Goal: Task Accomplishment & Management: Manage account settings

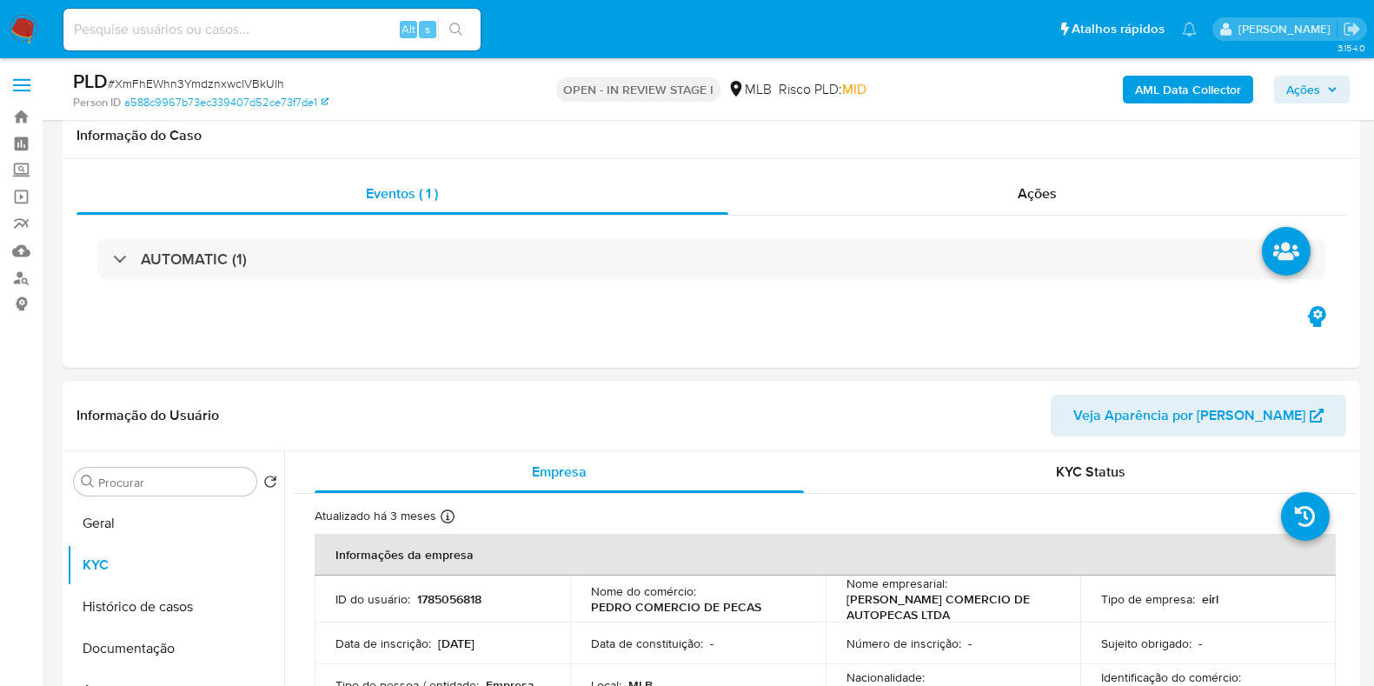
select select "10"
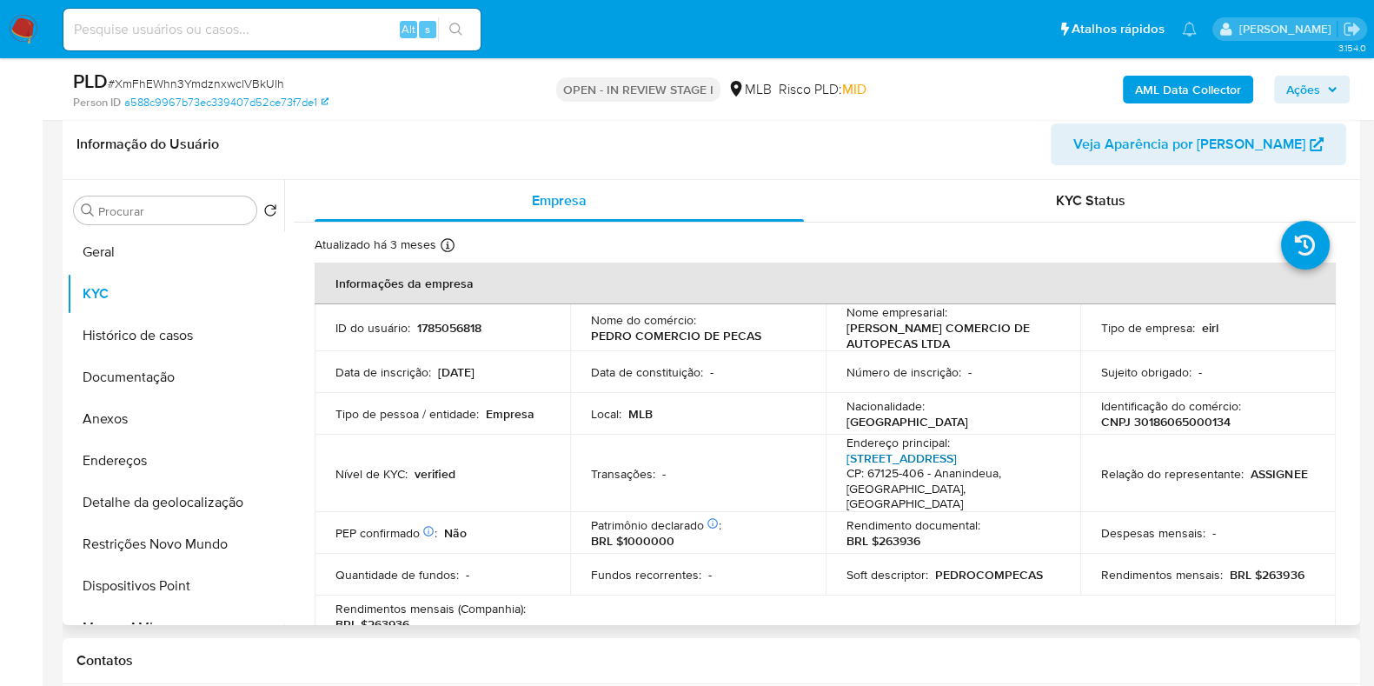
click at [917, 454] on link "[STREET_ADDRESS]" at bounding box center [901, 457] width 110 height 17
click at [162, 237] on button "Geral" at bounding box center [168, 252] width 203 height 42
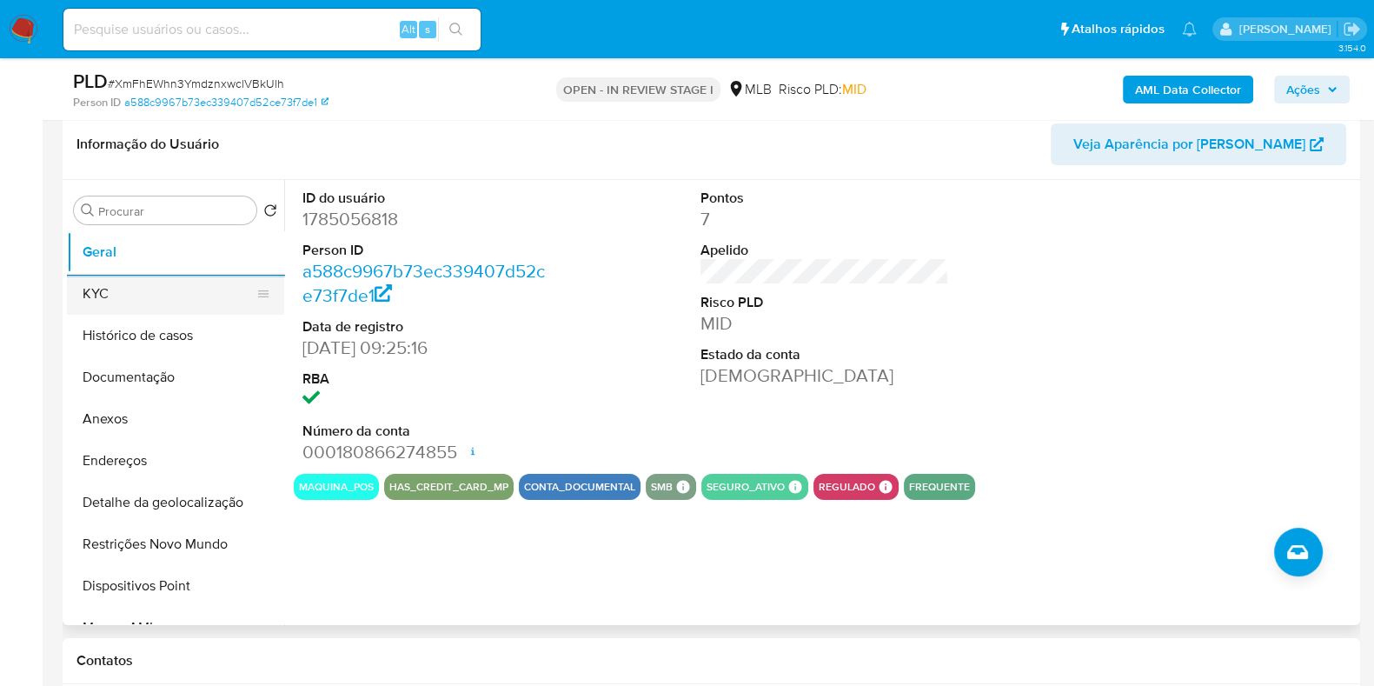
click at [170, 293] on button "KYC" at bounding box center [168, 294] width 203 height 42
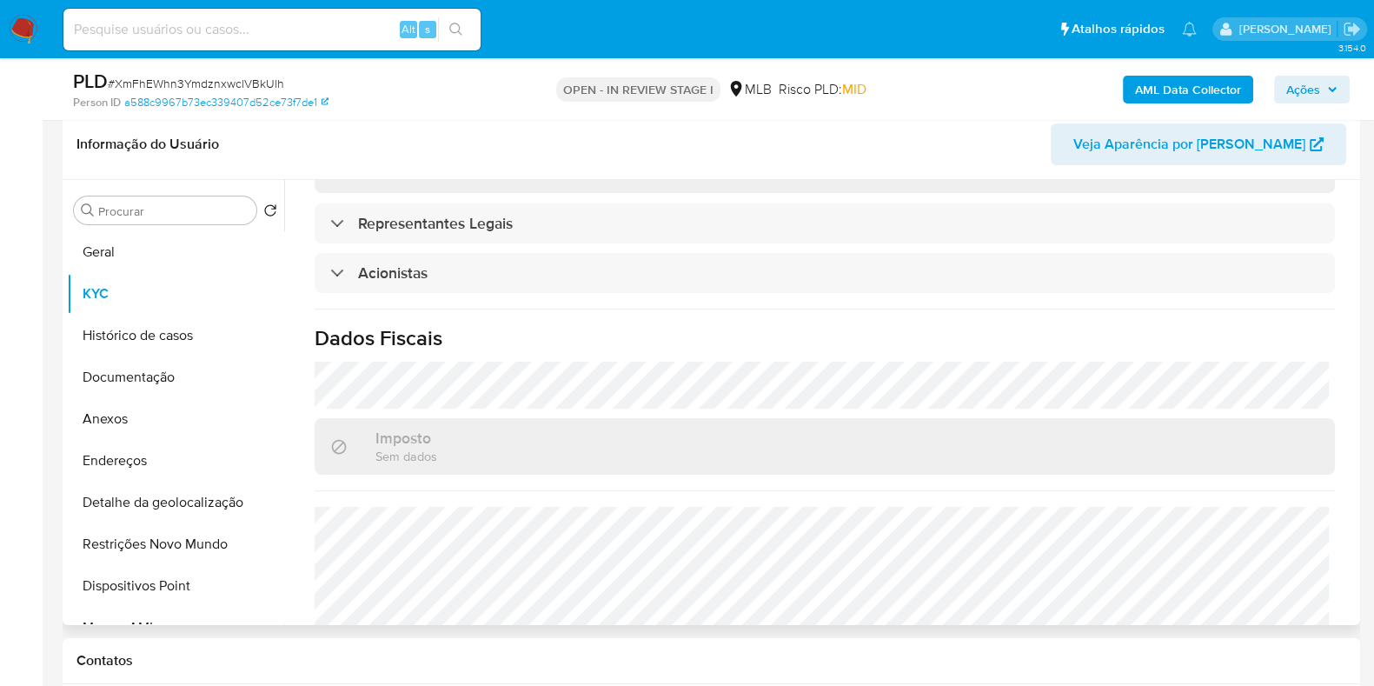
scroll to position [1081, 0]
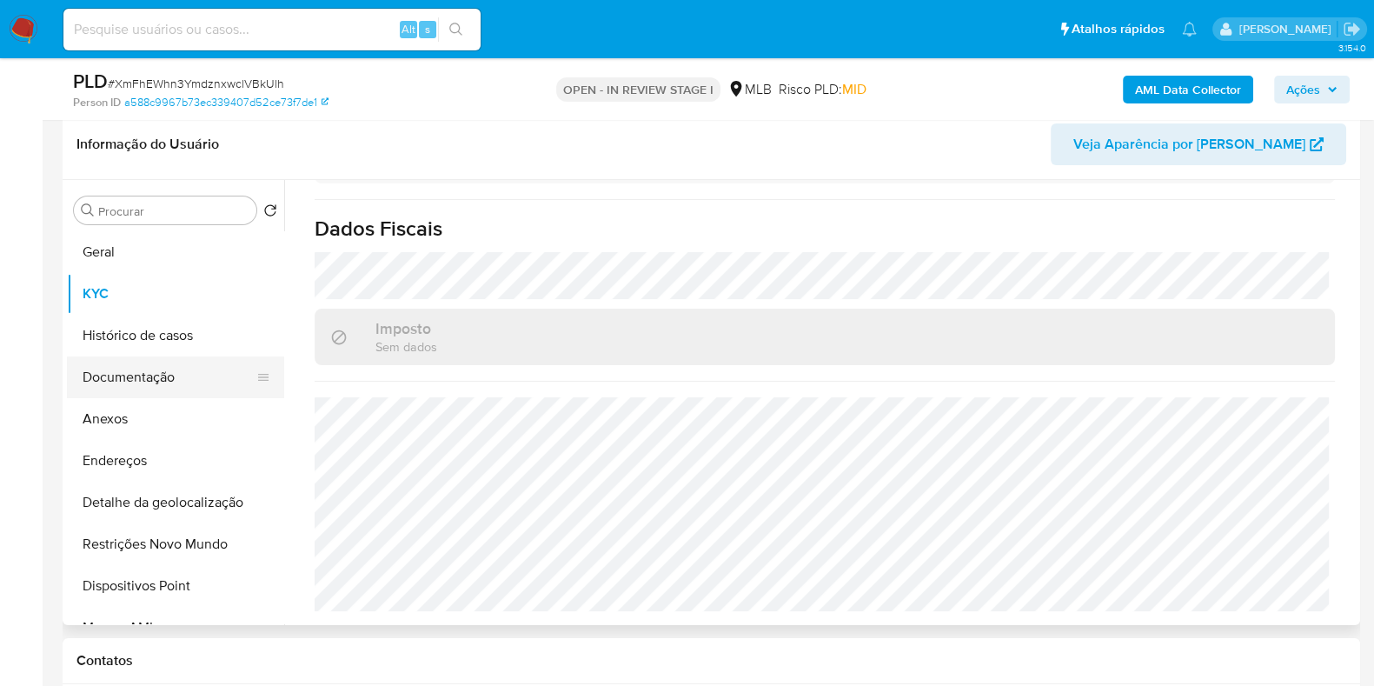
click at [187, 379] on button "Documentação" at bounding box center [168, 377] width 203 height 42
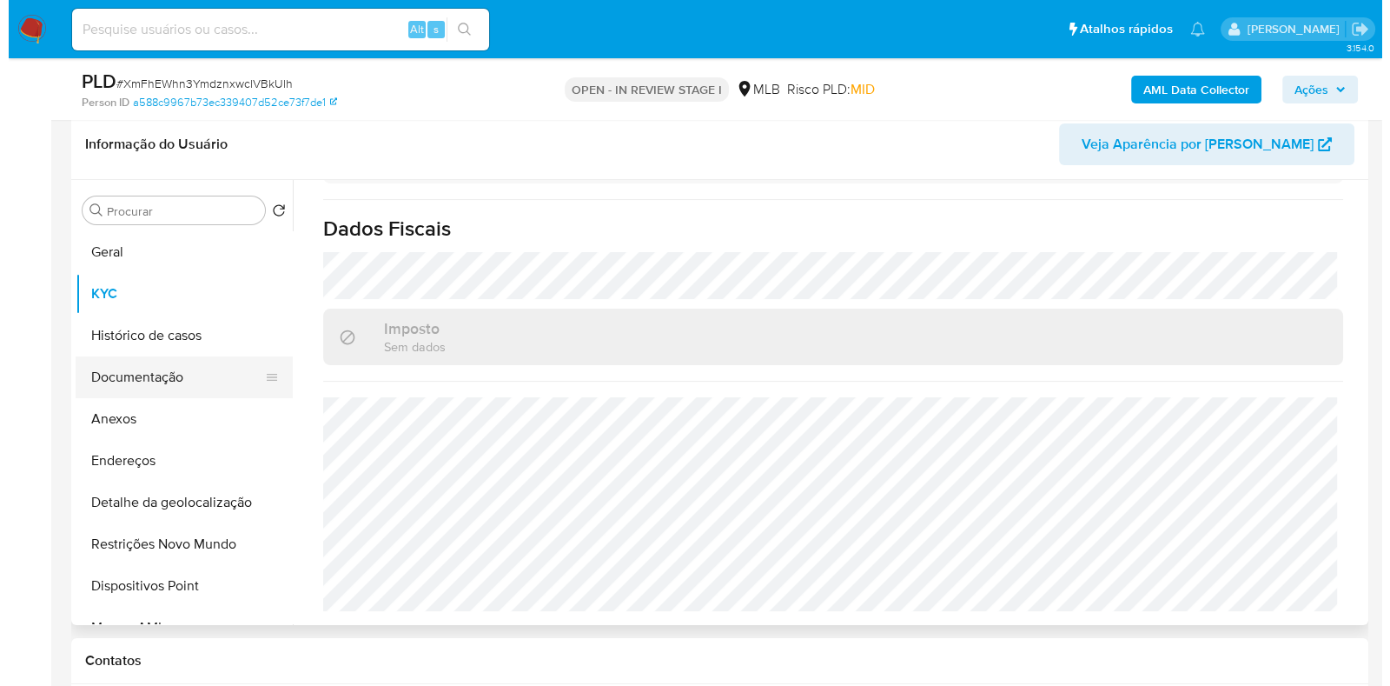
scroll to position [0, 0]
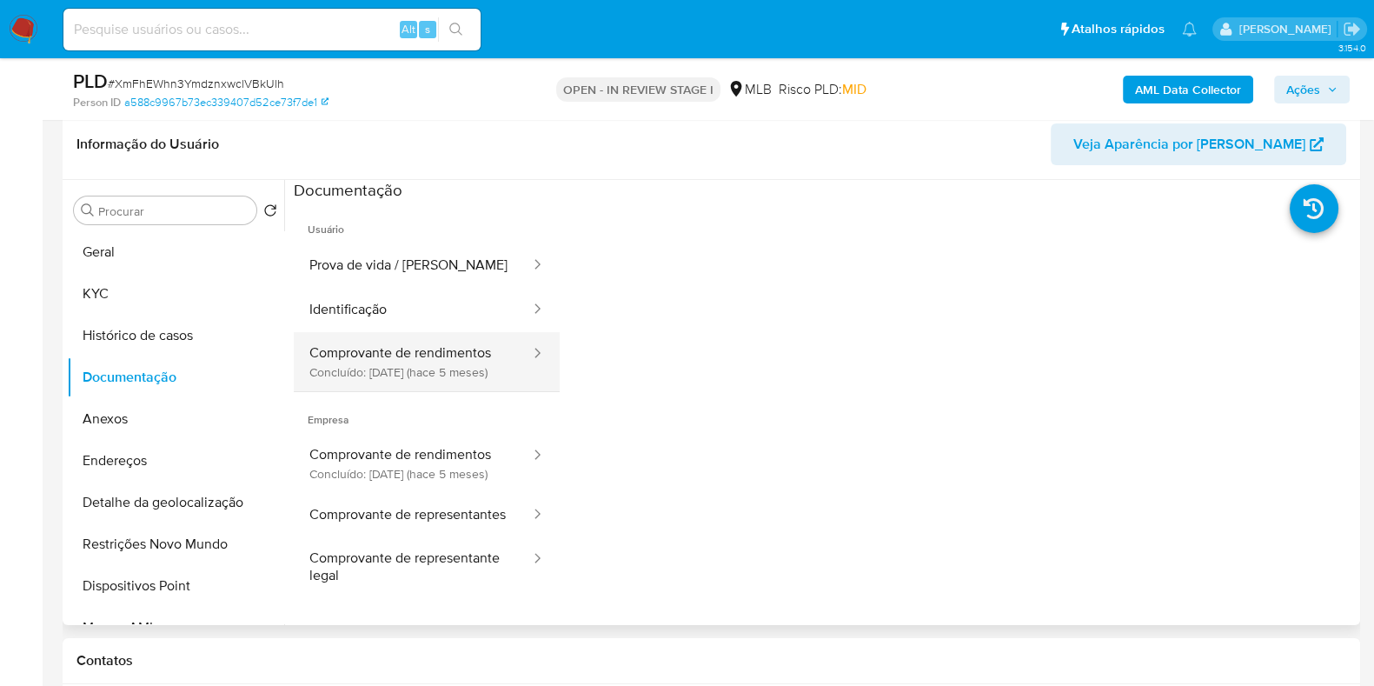
click at [421, 364] on button "Comprovante de rendimentos Concluído: 03/03/2025 (hace 5 meses)" at bounding box center [413, 361] width 238 height 59
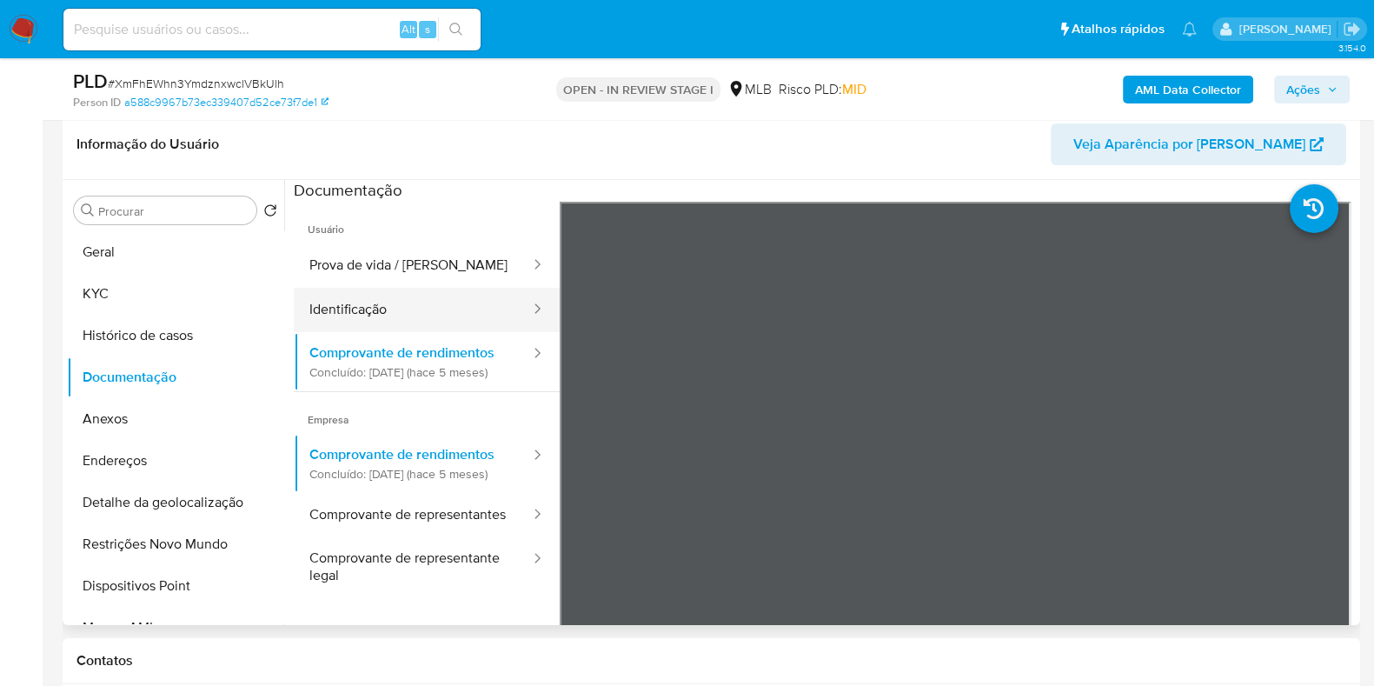
click at [399, 285] on button "Prova de vida / Selfie" at bounding box center [413, 265] width 238 height 44
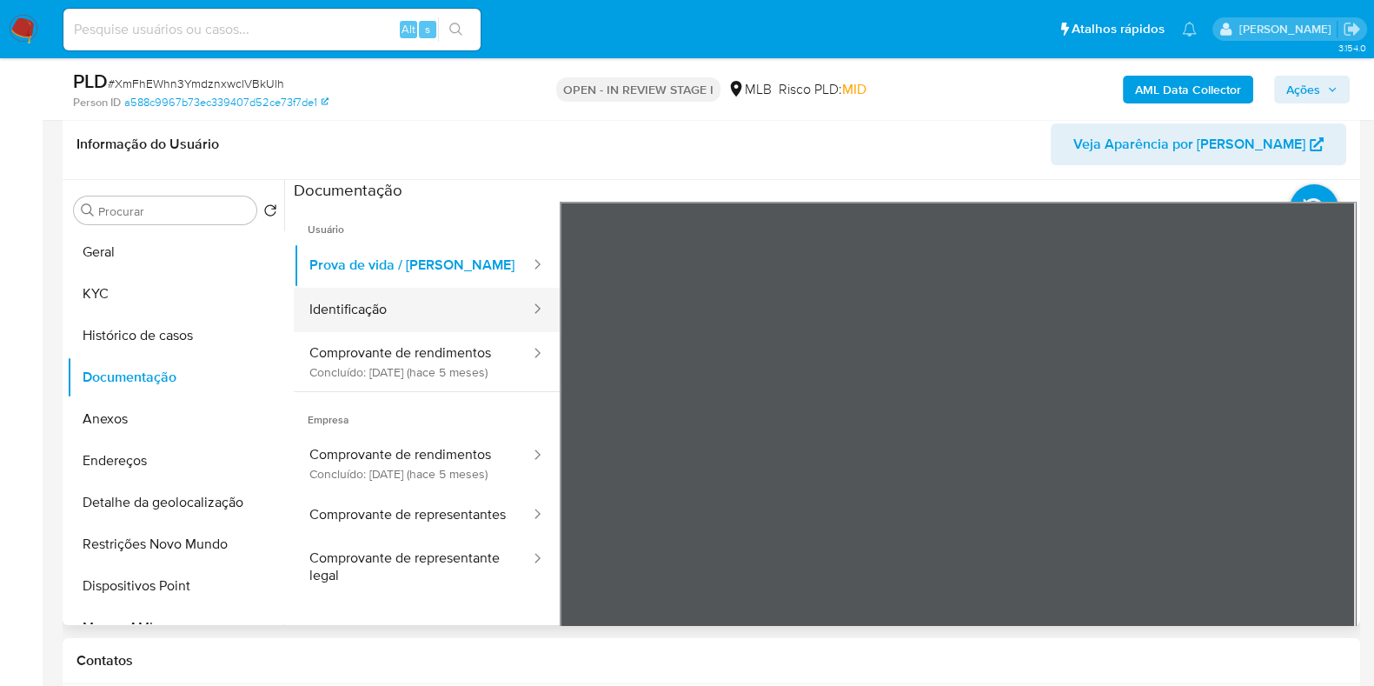
click at [407, 303] on button "Identificação" at bounding box center [413, 310] width 238 height 44
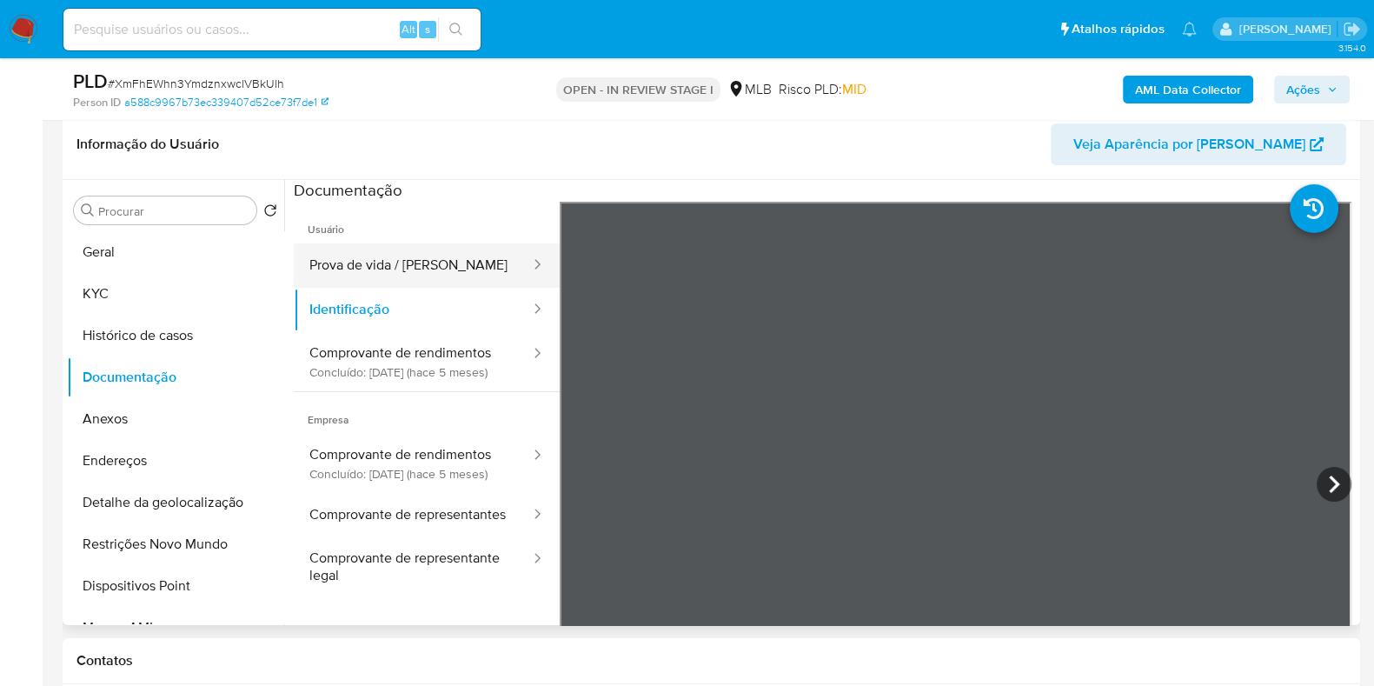
click at [400, 264] on button "Prova de vida / Selfie" at bounding box center [413, 265] width 238 height 44
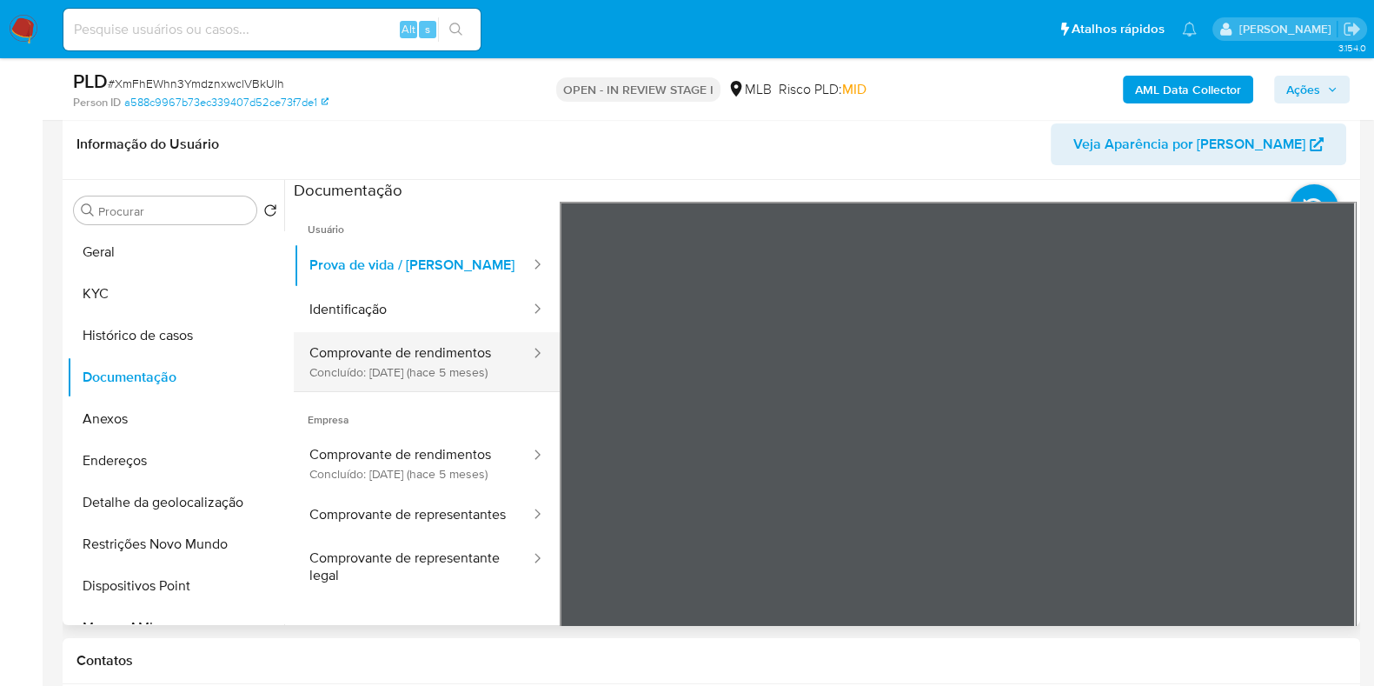
click at [374, 352] on button "Comprovante de rendimentos Concluído: 03/03/2025 (hace 5 meses)" at bounding box center [413, 361] width 238 height 59
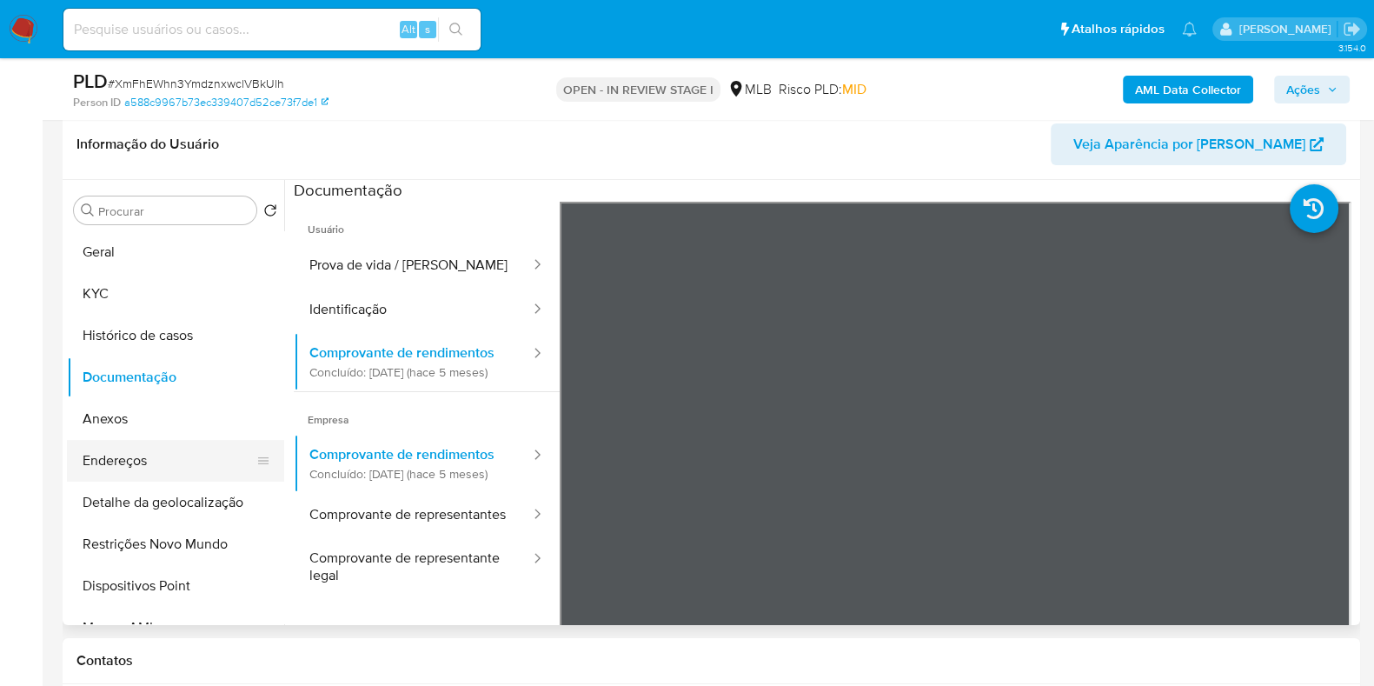
click at [169, 470] on button "Endereços" at bounding box center [168, 461] width 203 height 42
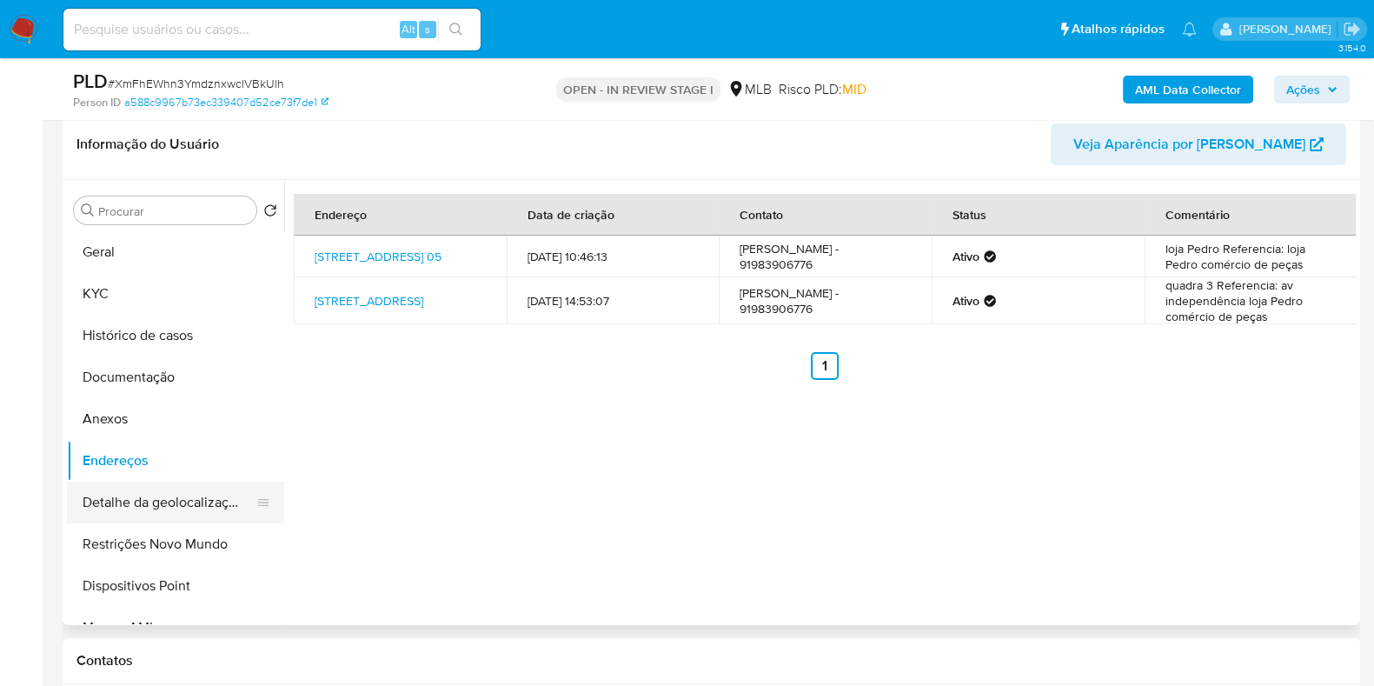
click at [194, 506] on button "Detalhe da geolocalização" at bounding box center [168, 502] width 203 height 42
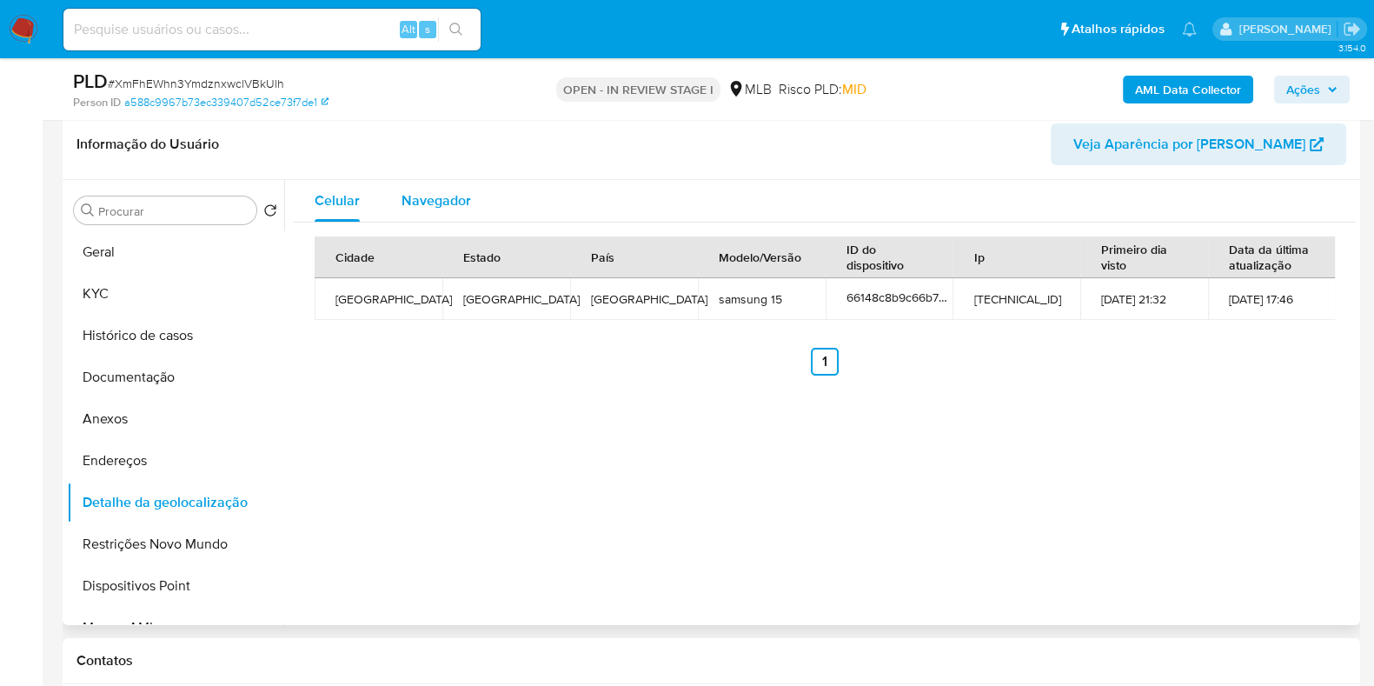
click at [441, 209] on div "Navegador" at bounding box center [436, 201] width 70 height 42
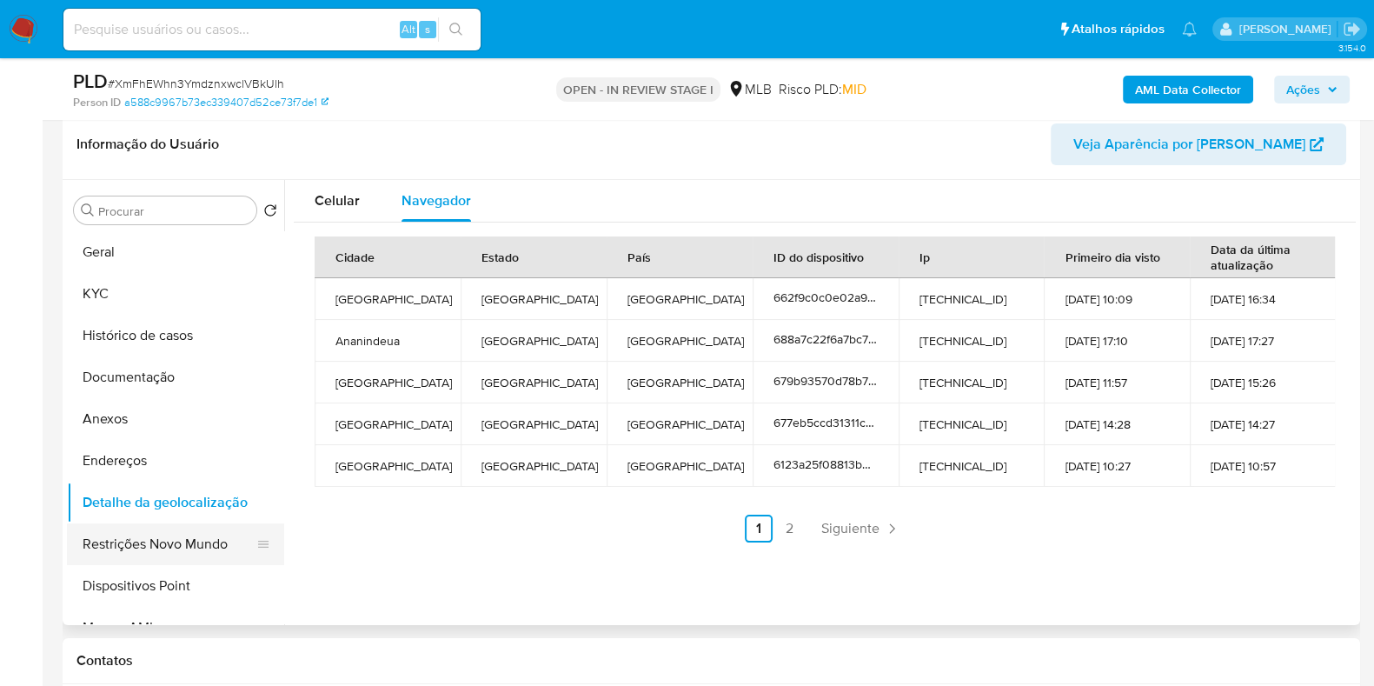
click at [214, 538] on button "Restrições Novo Mundo" at bounding box center [168, 544] width 203 height 42
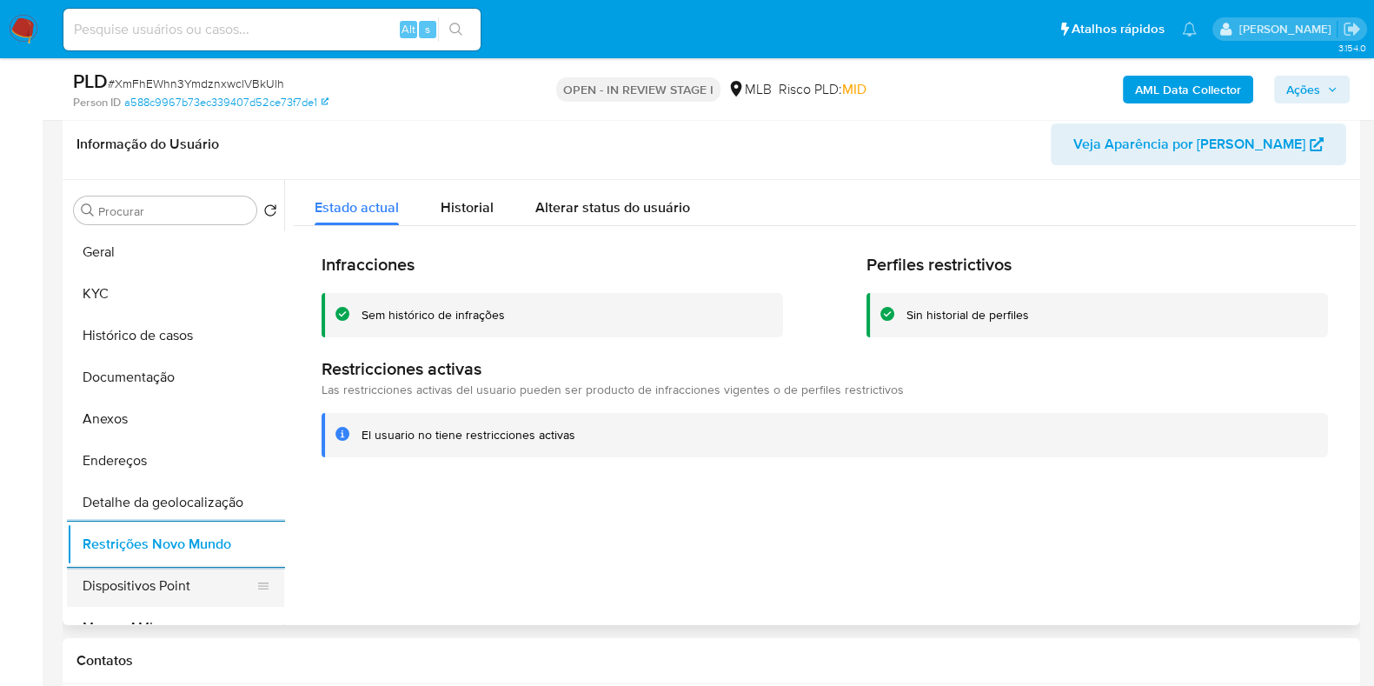
click at [209, 590] on button "Dispositivos Point" at bounding box center [168, 586] width 203 height 42
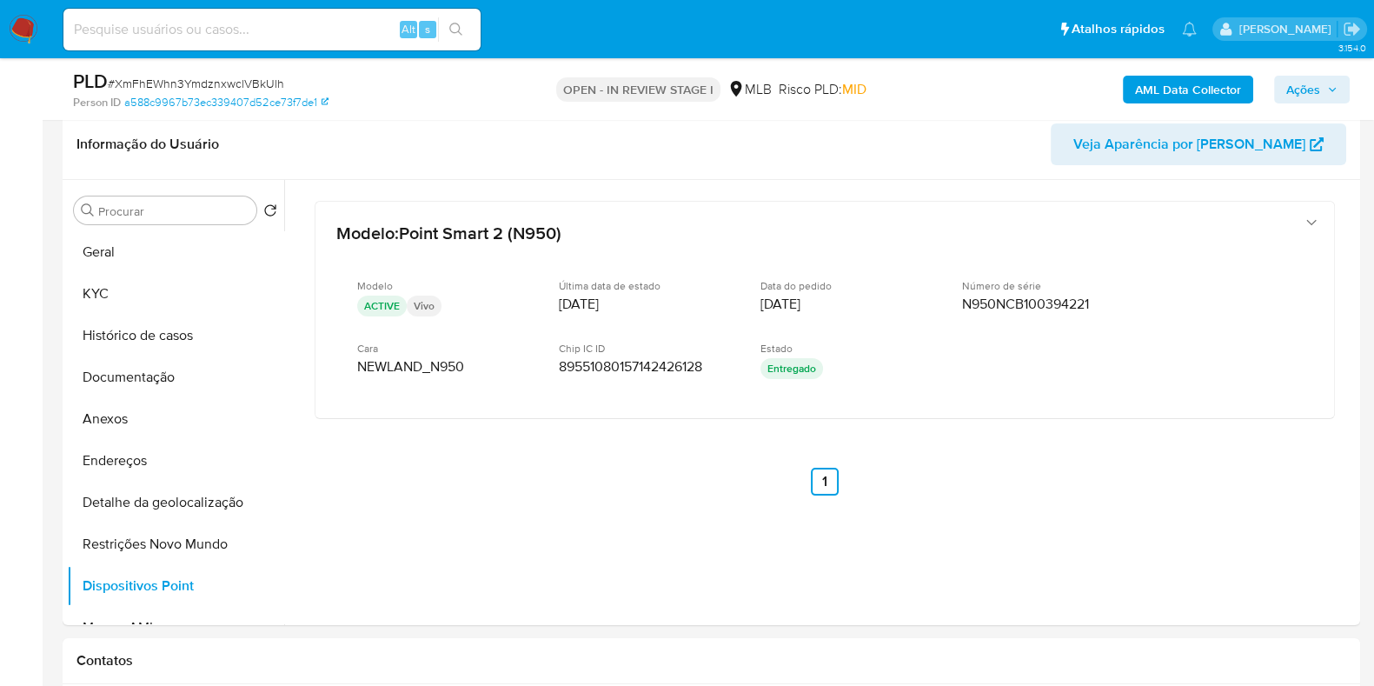
click at [1204, 82] on b "AML Data Collector" at bounding box center [1188, 90] width 106 height 28
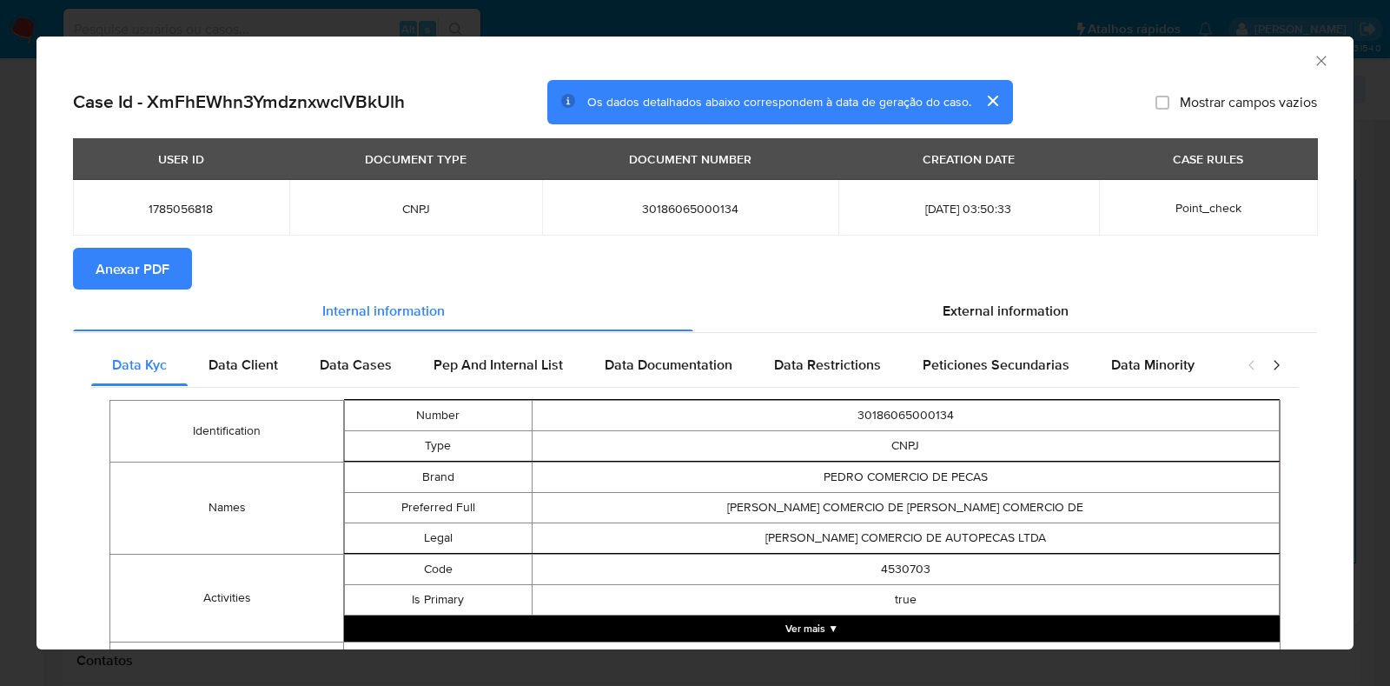
click at [153, 269] on span "Anexar PDF" at bounding box center [133, 268] width 74 height 38
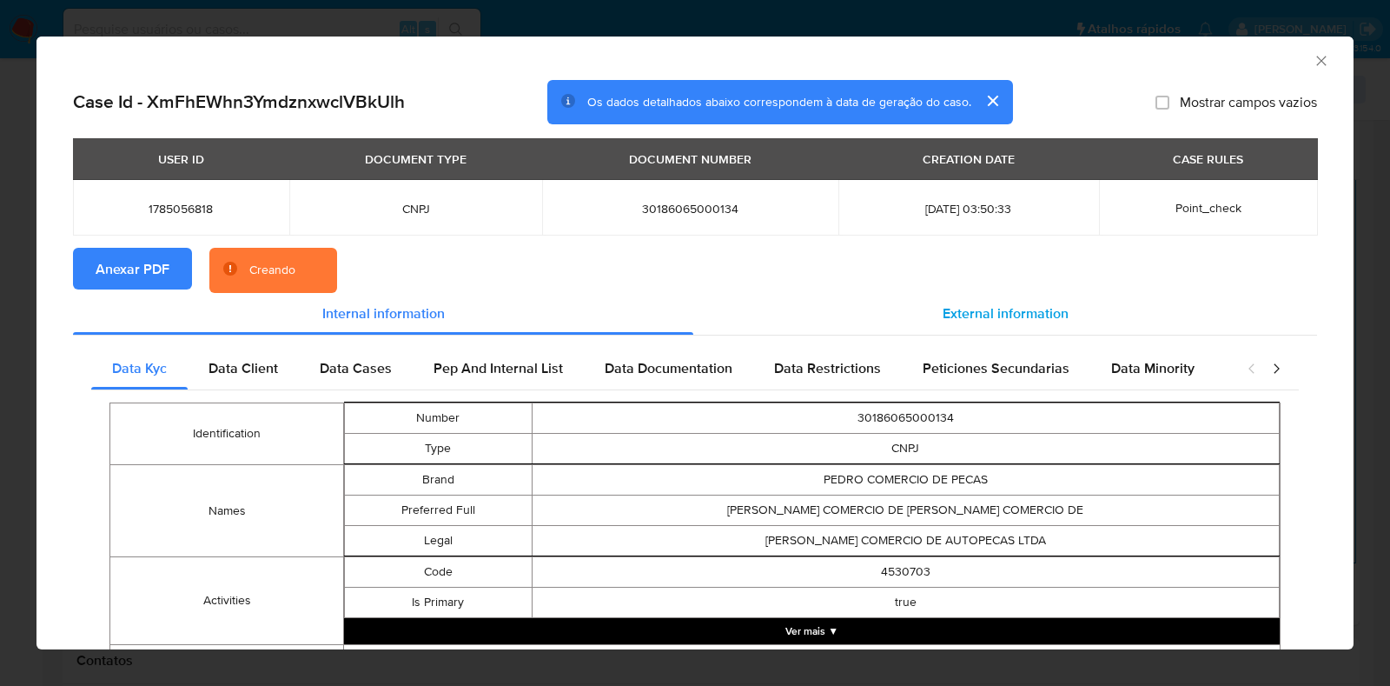
click at [989, 315] on span "External information" at bounding box center [1006, 313] width 126 height 20
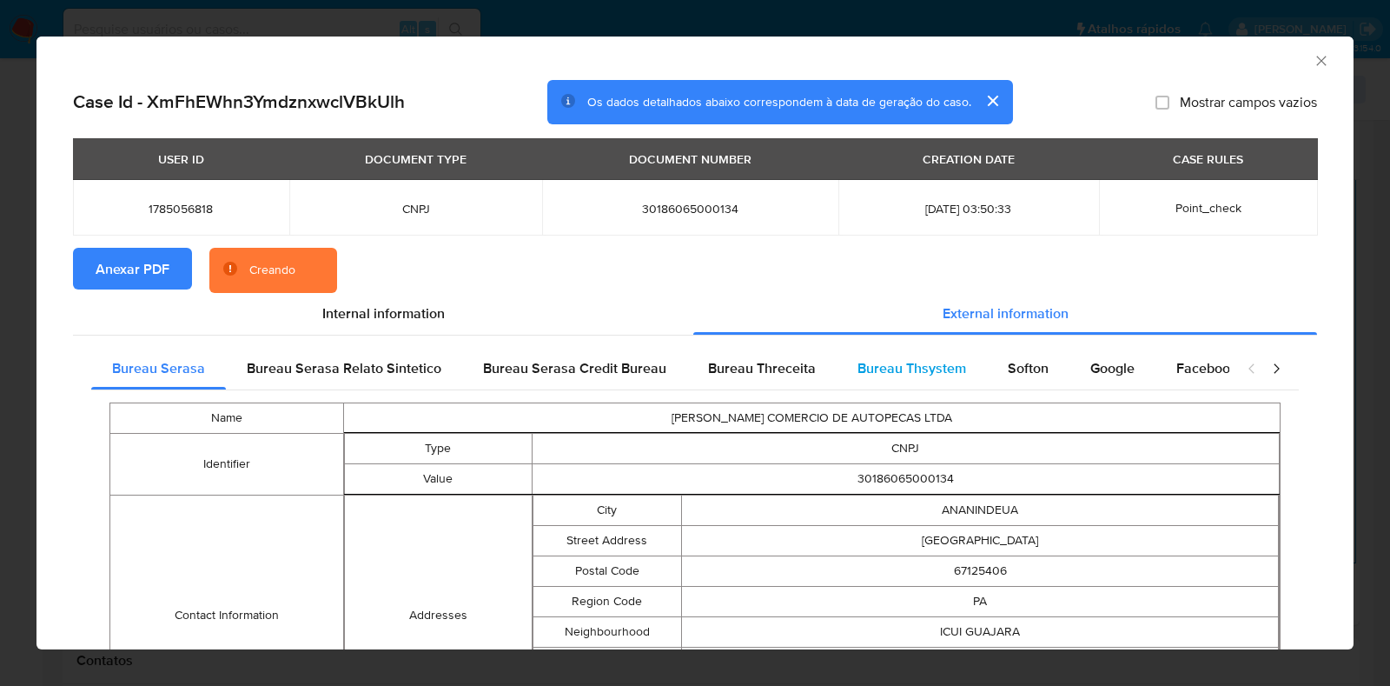
click at [938, 370] on span "Bureau Thsystem" at bounding box center [912, 368] width 109 height 20
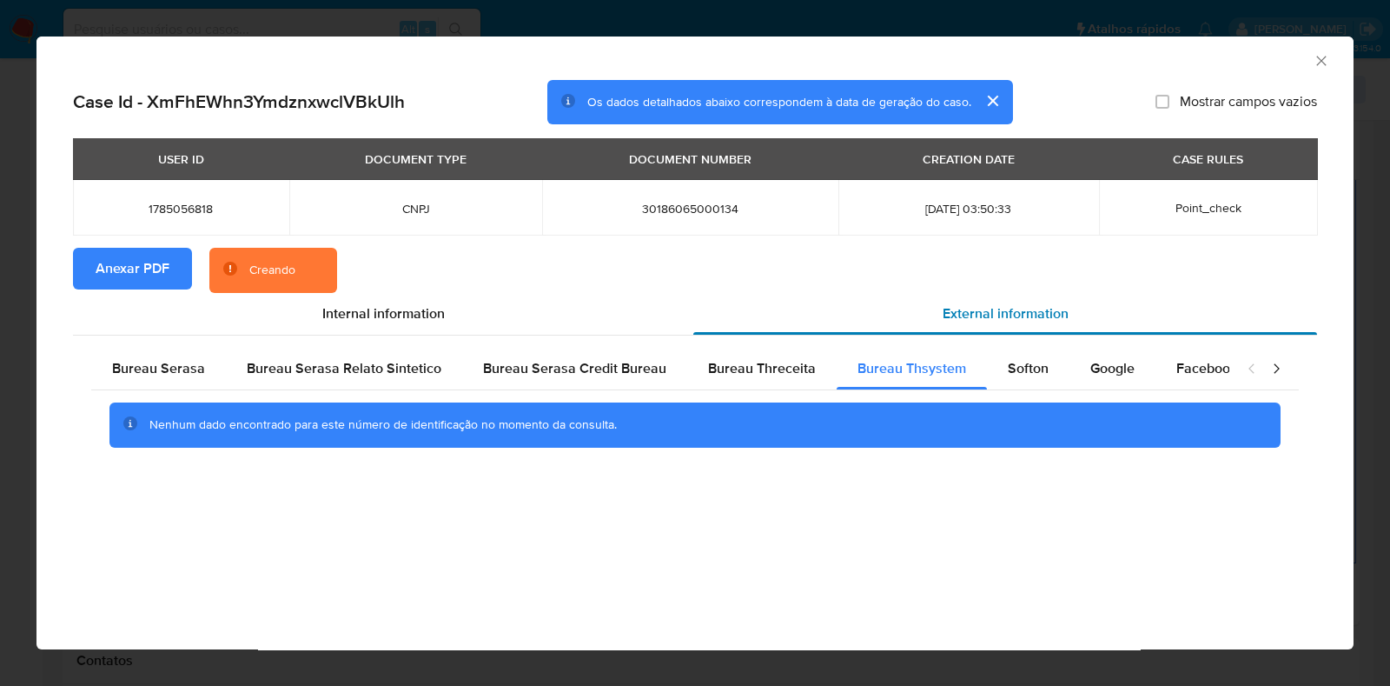
drag, startPoint x: 175, startPoint y: 377, endPoint x: 898, endPoint y: 302, distance: 727.8
click at [898, 302] on div "External information" at bounding box center [1005, 314] width 624 height 42
click at [199, 380] on div "Bureau Serasa" at bounding box center [158, 369] width 135 height 42
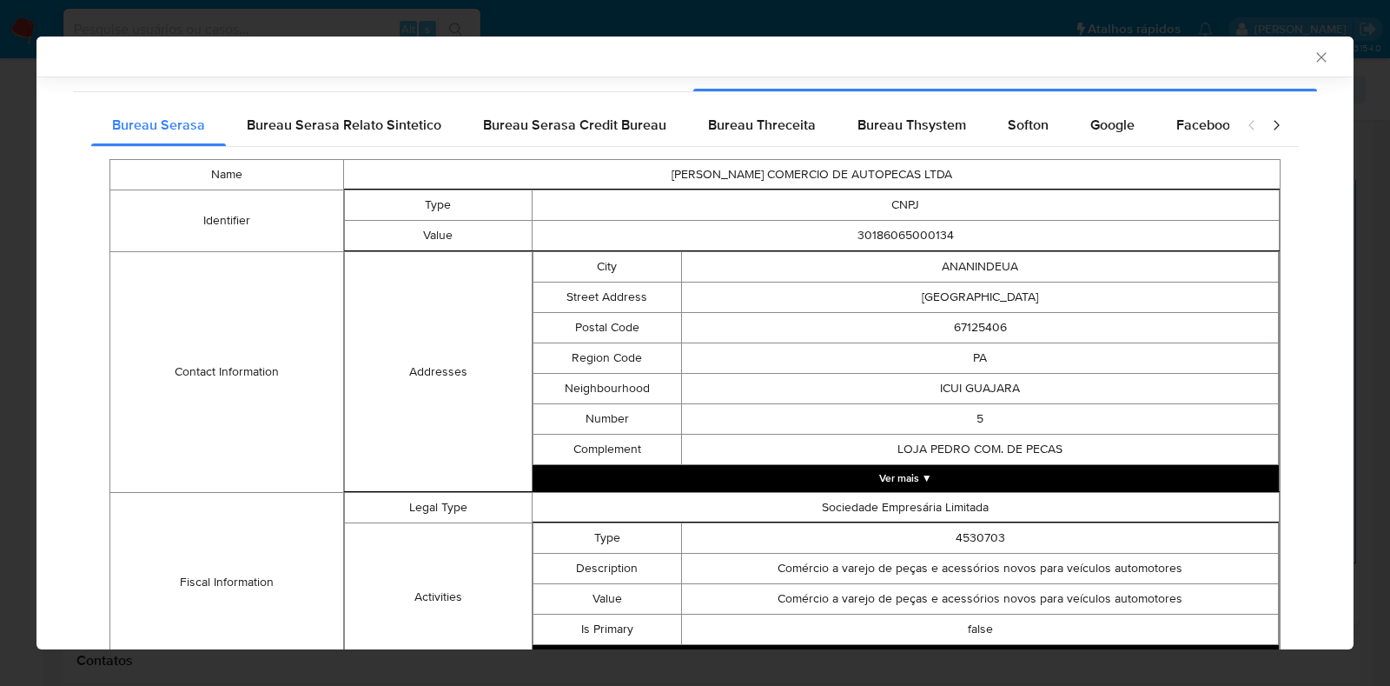
scroll to position [244, 0]
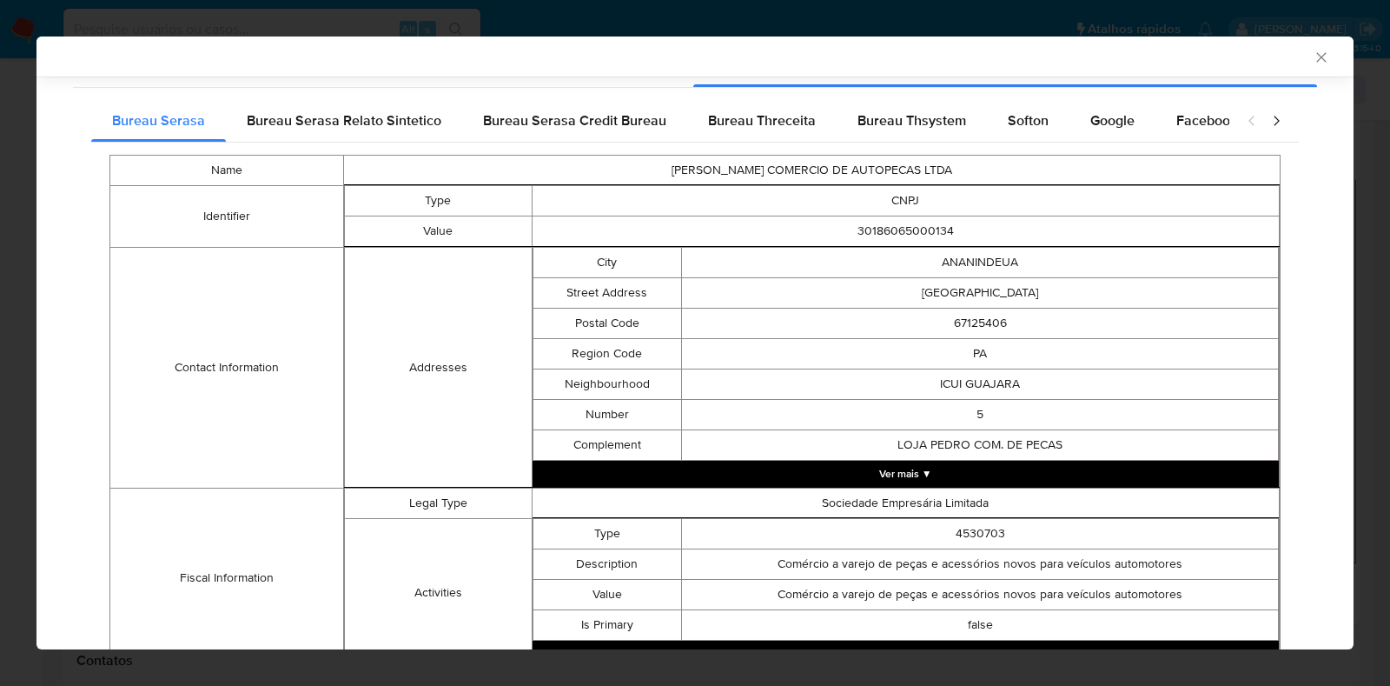
click at [1063, 474] on button "Ver mais ▼" at bounding box center [906, 474] width 747 height 26
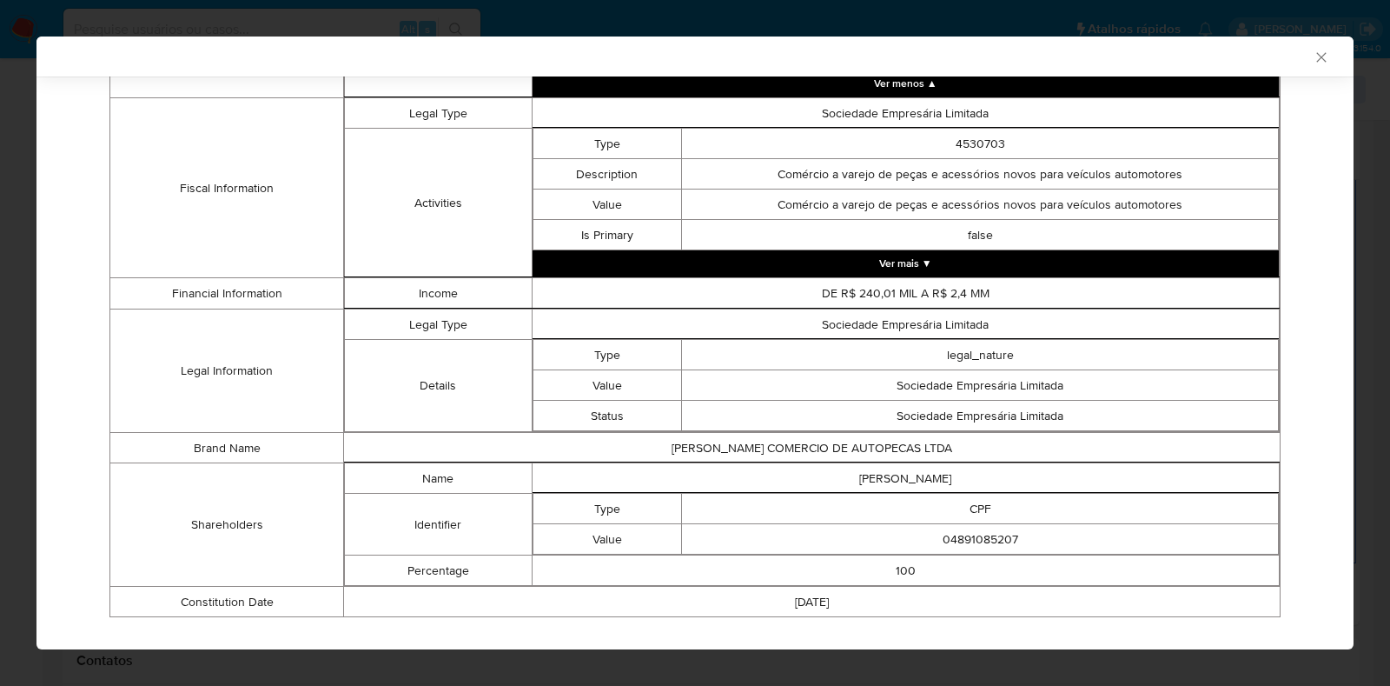
scroll to position [1674, 0]
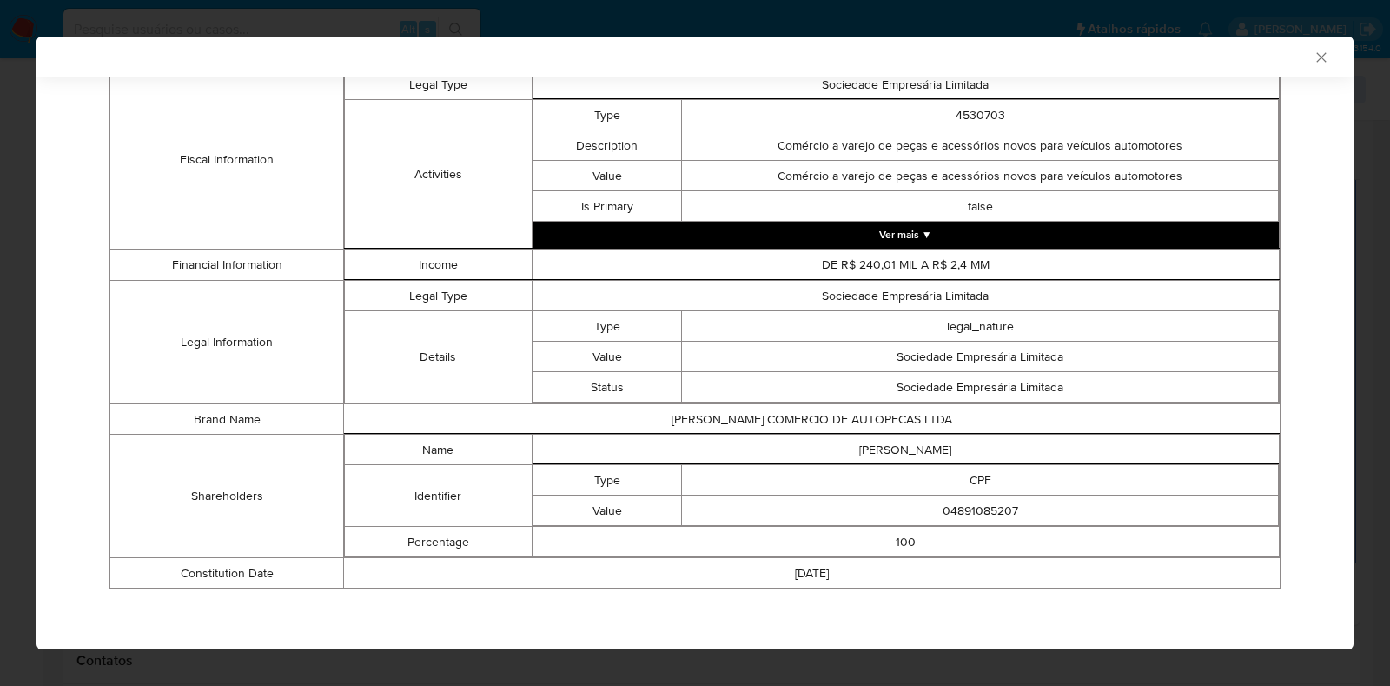
click at [1017, 223] on button "Ver mais ▼" at bounding box center [906, 235] width 747 height 26
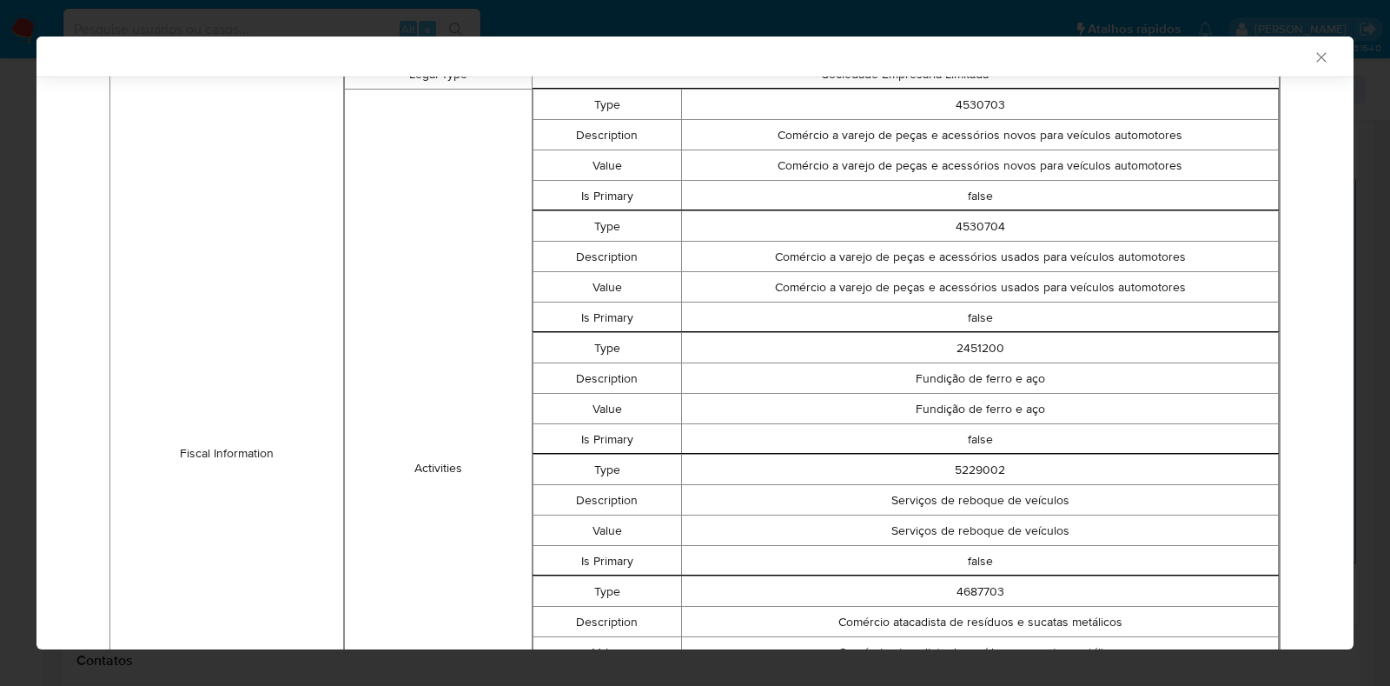
click at [1357, 417] on div "AML Data Collector Case Id - XmFhEWhn3YmdznxwclVBkUlh Os dados detalhados abaix…" at bounding box center [695, 343] width 1390 height 686
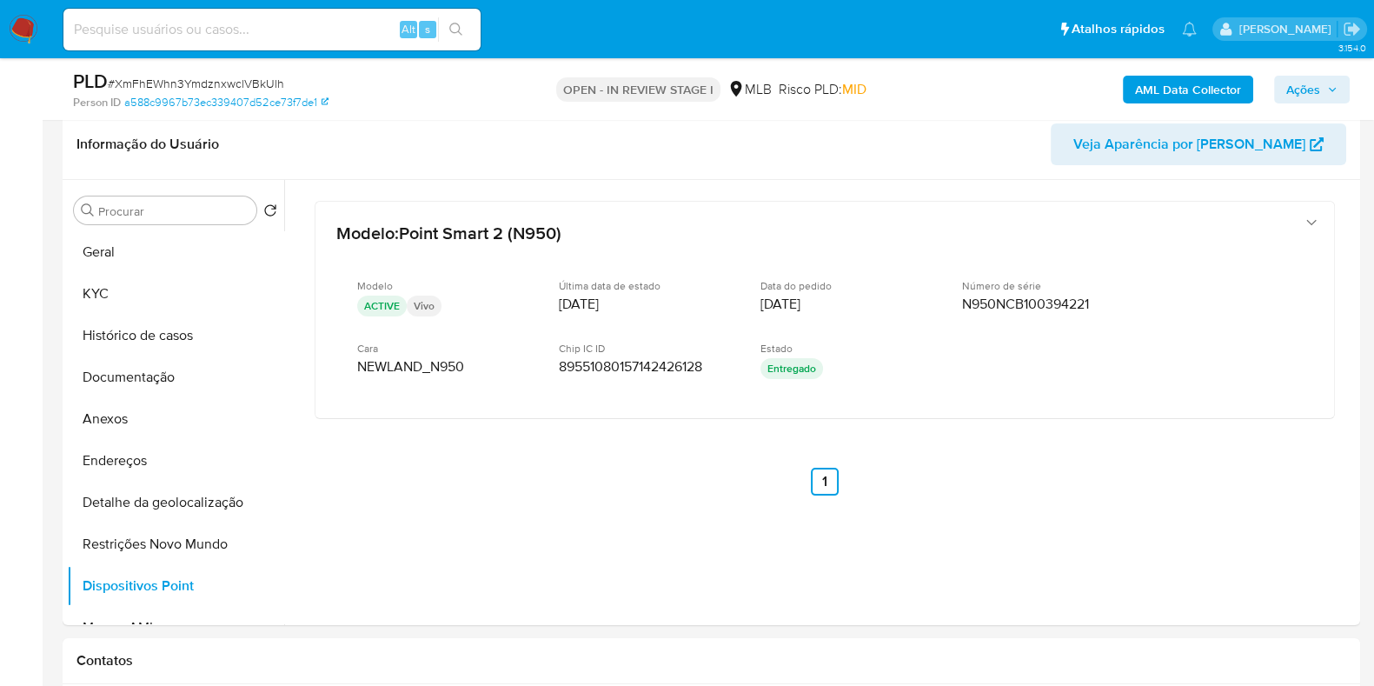
click at [1188, 82] on b "AML Data Collector" at bounding box center [1188, 90] width 106 height 28
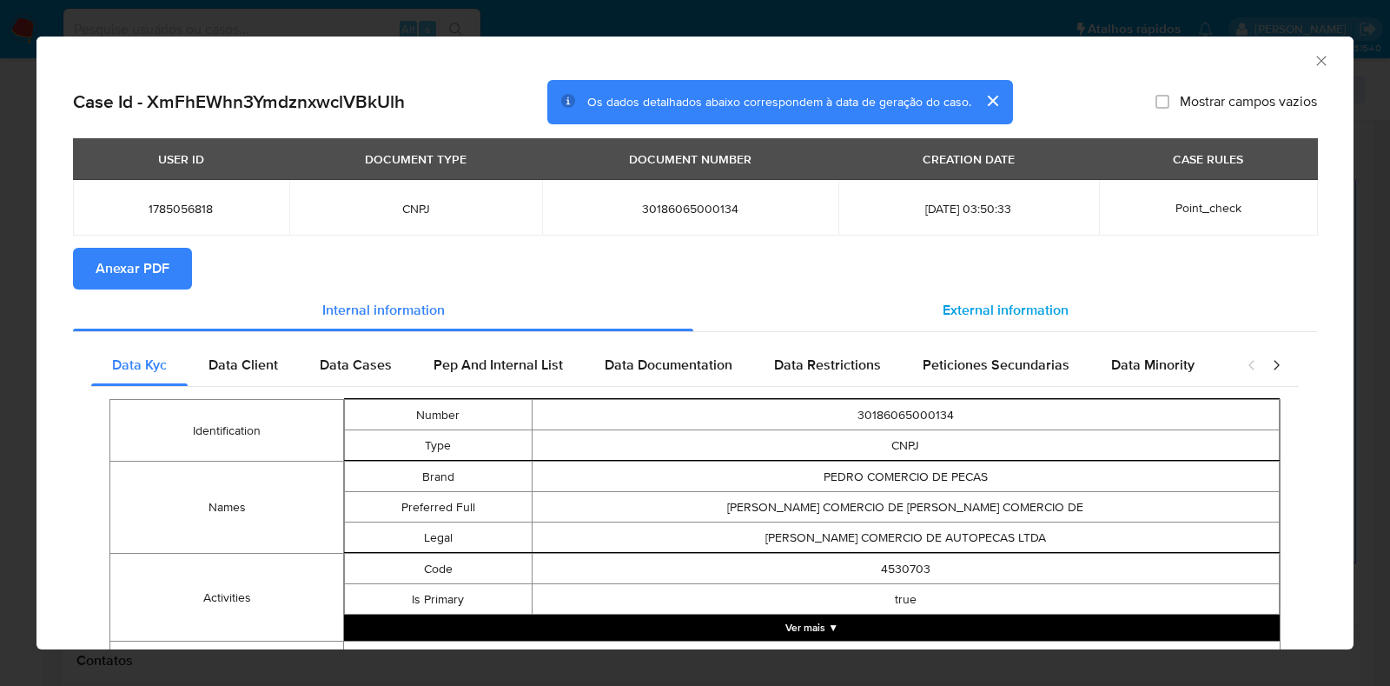
click at [991, 311] on span "External information" at bounding box center [1006, 310] width 126 height 20
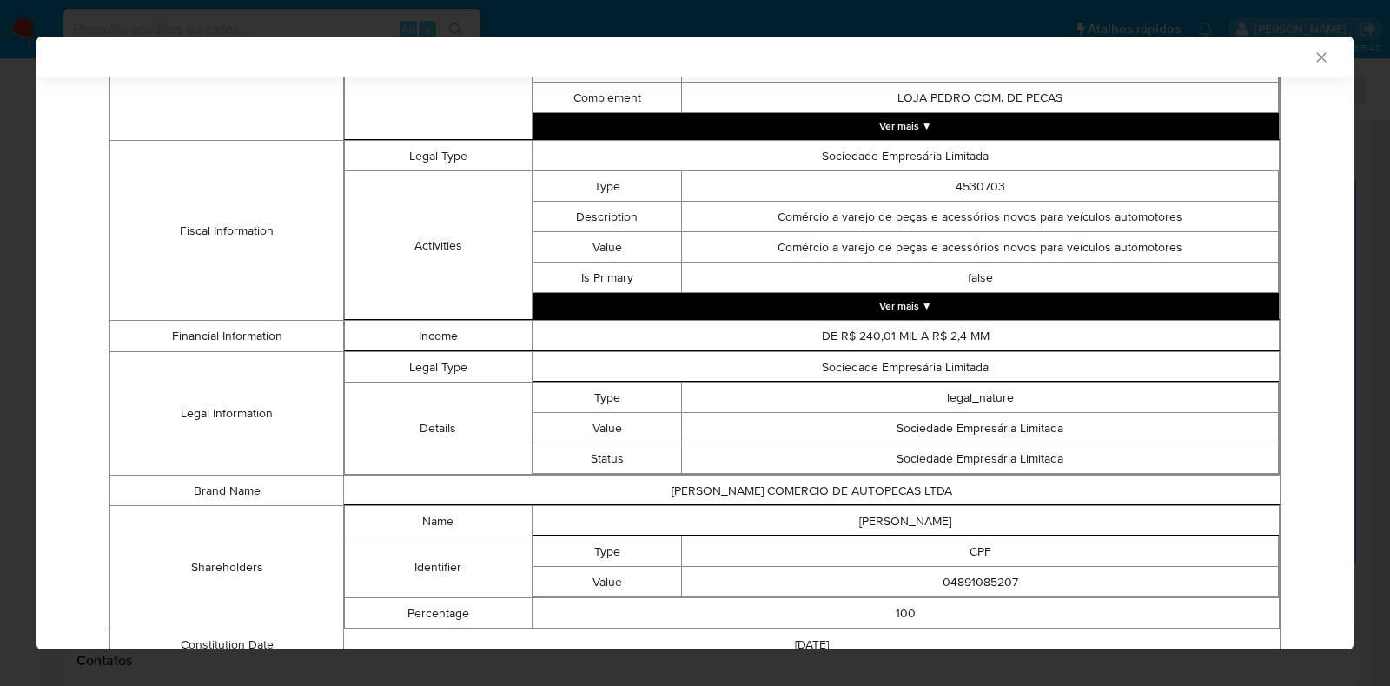
scroll to position [601, 0]
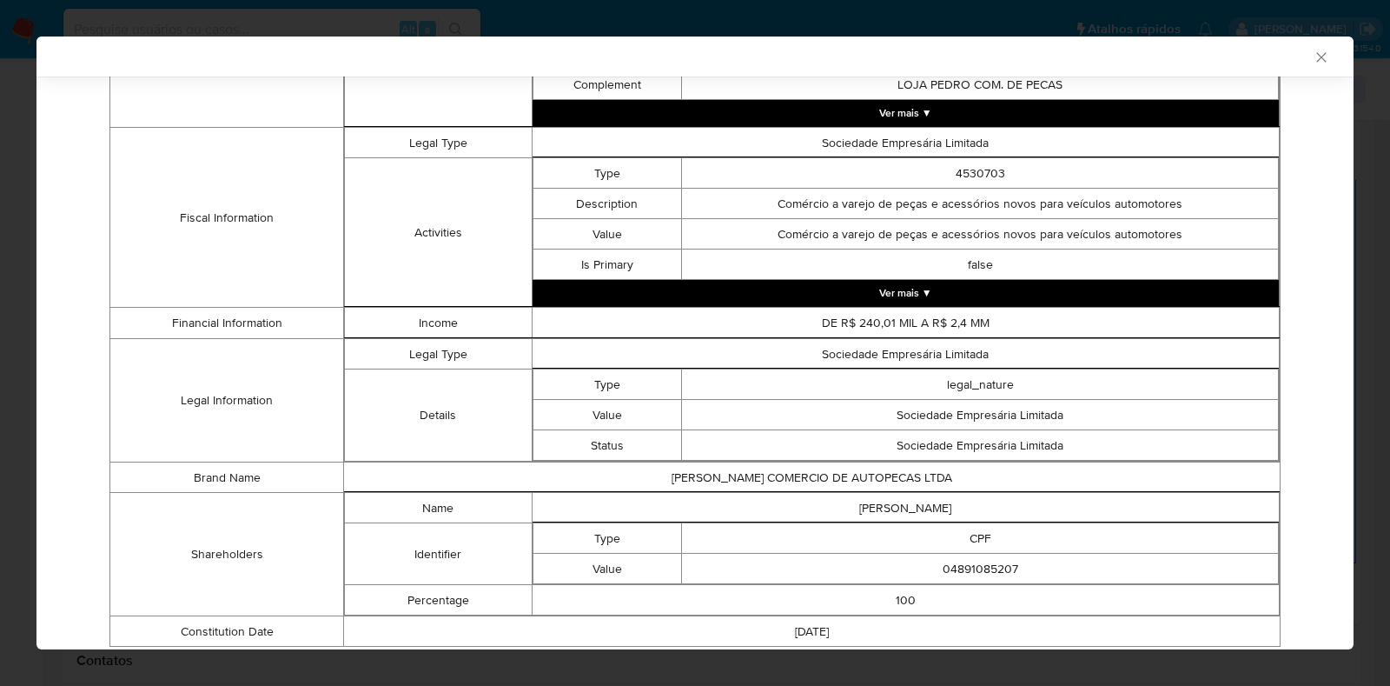
click at [1021, 301] on button "Ver mais ▼" at bounding box center [906, 293] width 747 height 26
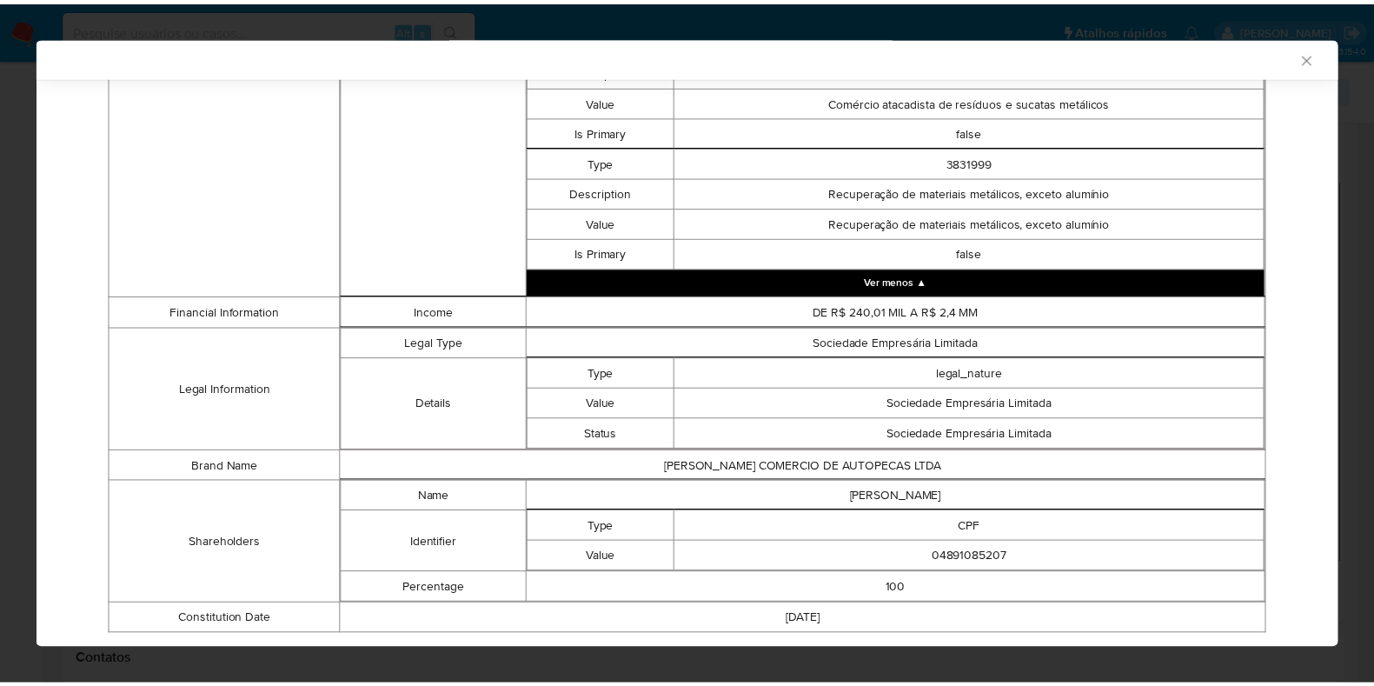
scroll to position [1278, 0]
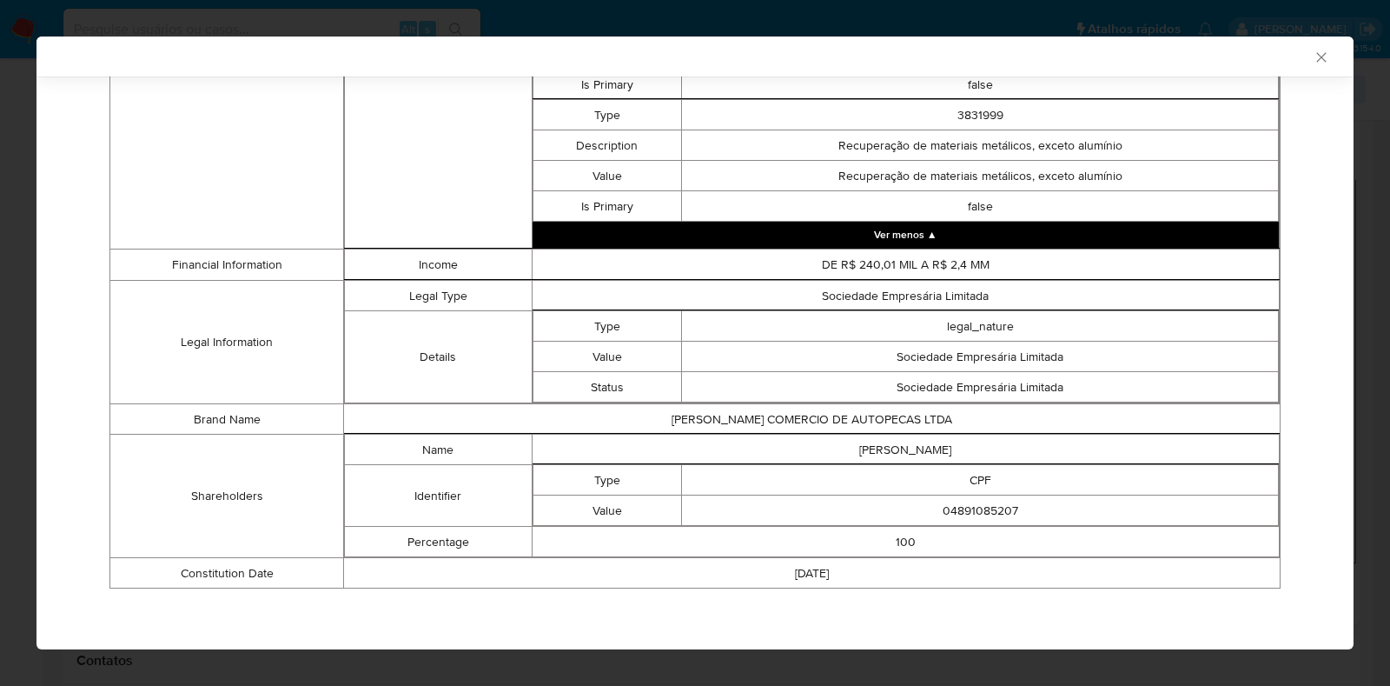
click at [1313, 59] on icon "Fechar a janela" at bounding box center [1321, 57] width 17 height 17
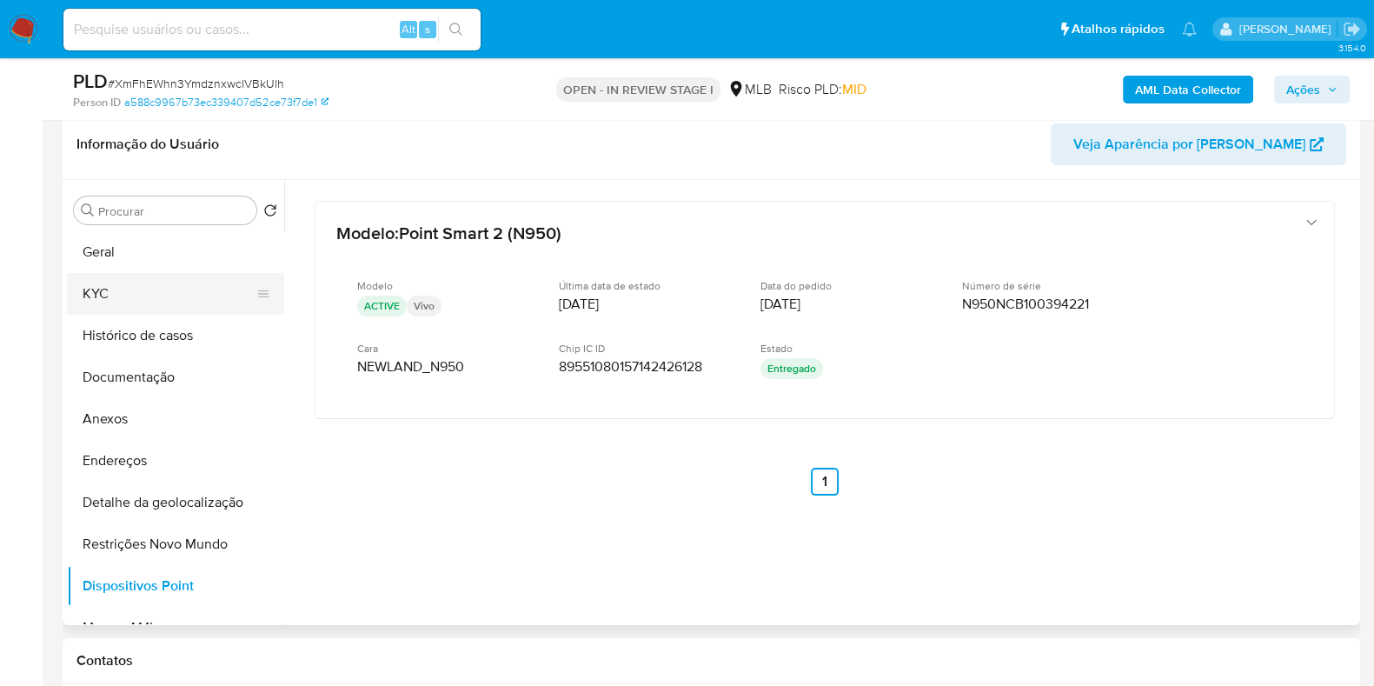
click at [174, 285] on button "KYC" at bounding box center [168, 294] width 203 height 42
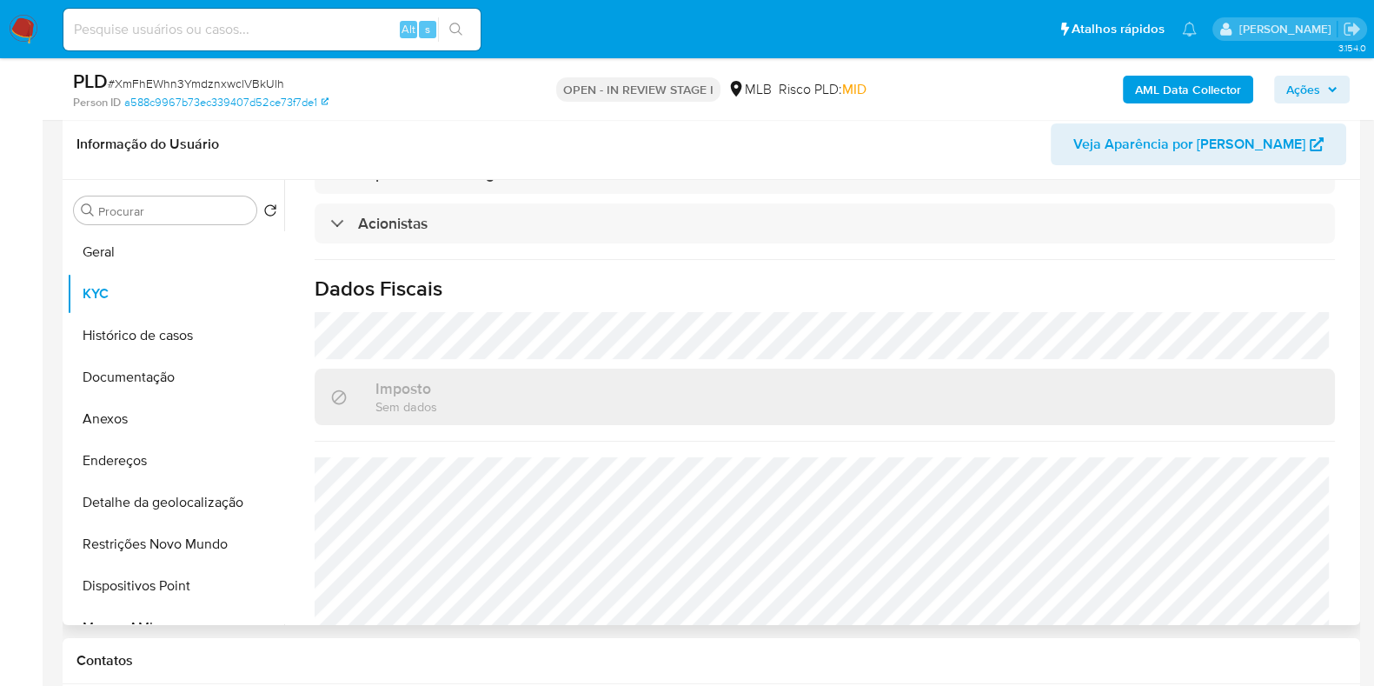
scroll to position [1081, 0]
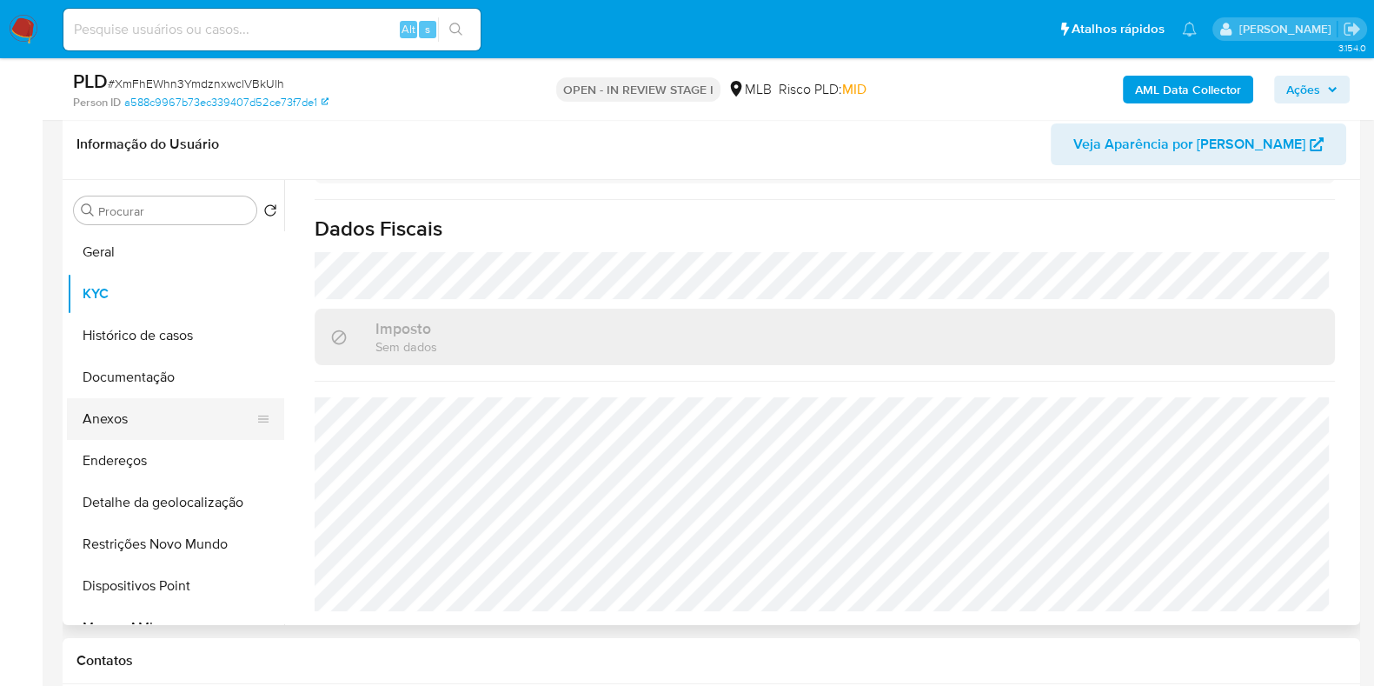
click at [138, 408] on button "Anexos" at bounding box center [168, 419] width 203 height 42
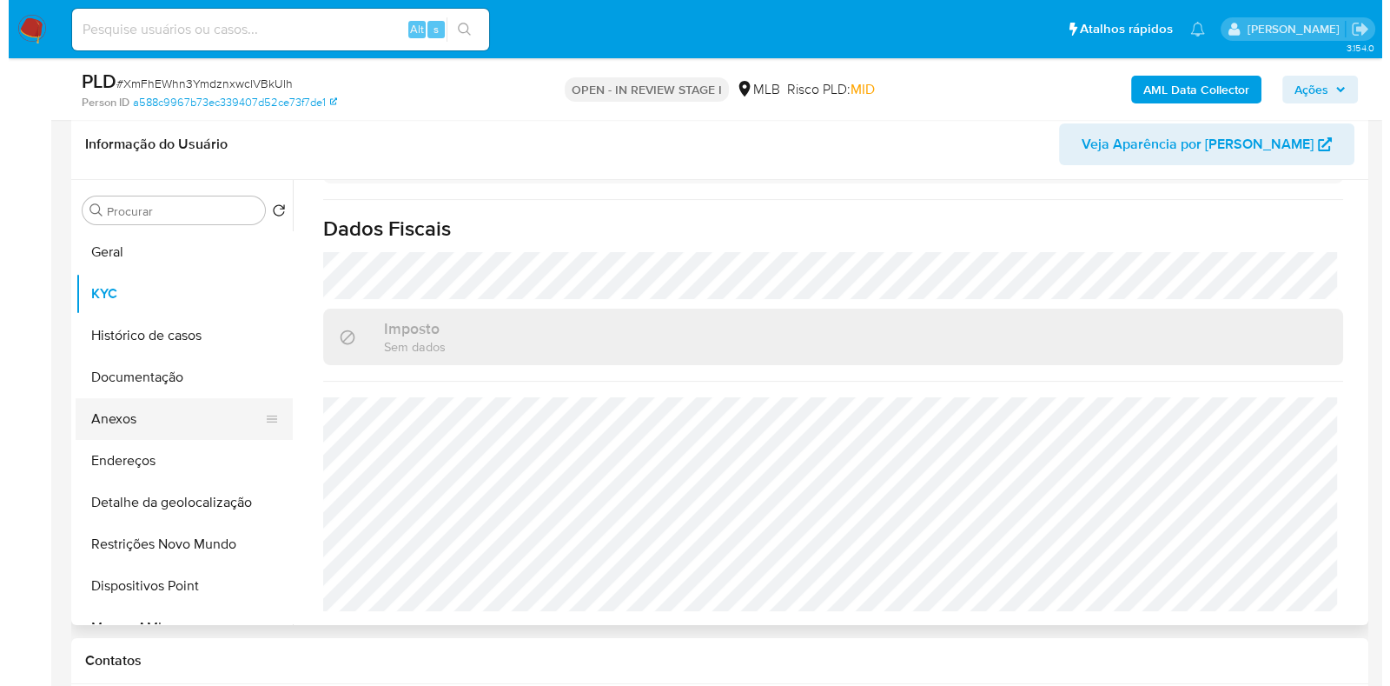
scroll to position [0, 0]
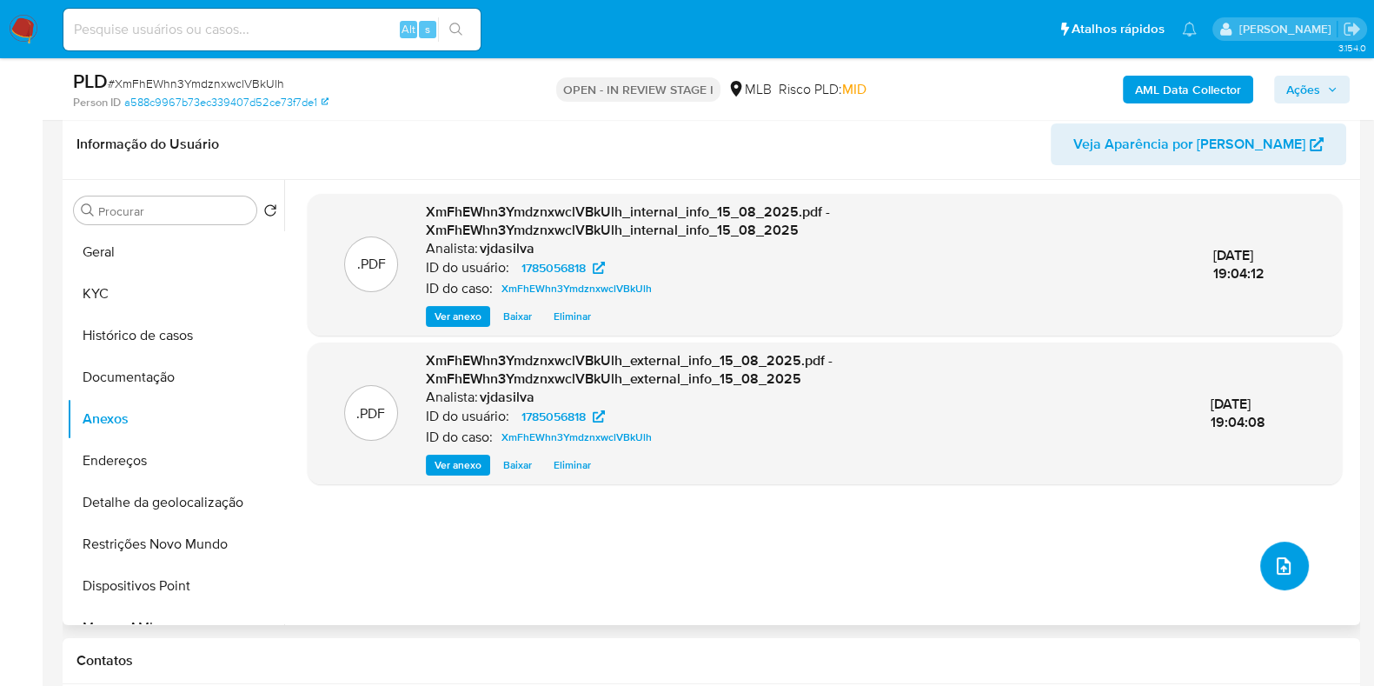
click at [1260, 560] on button "upload-file" at bounding box center [1284, 565] width 49 height 49
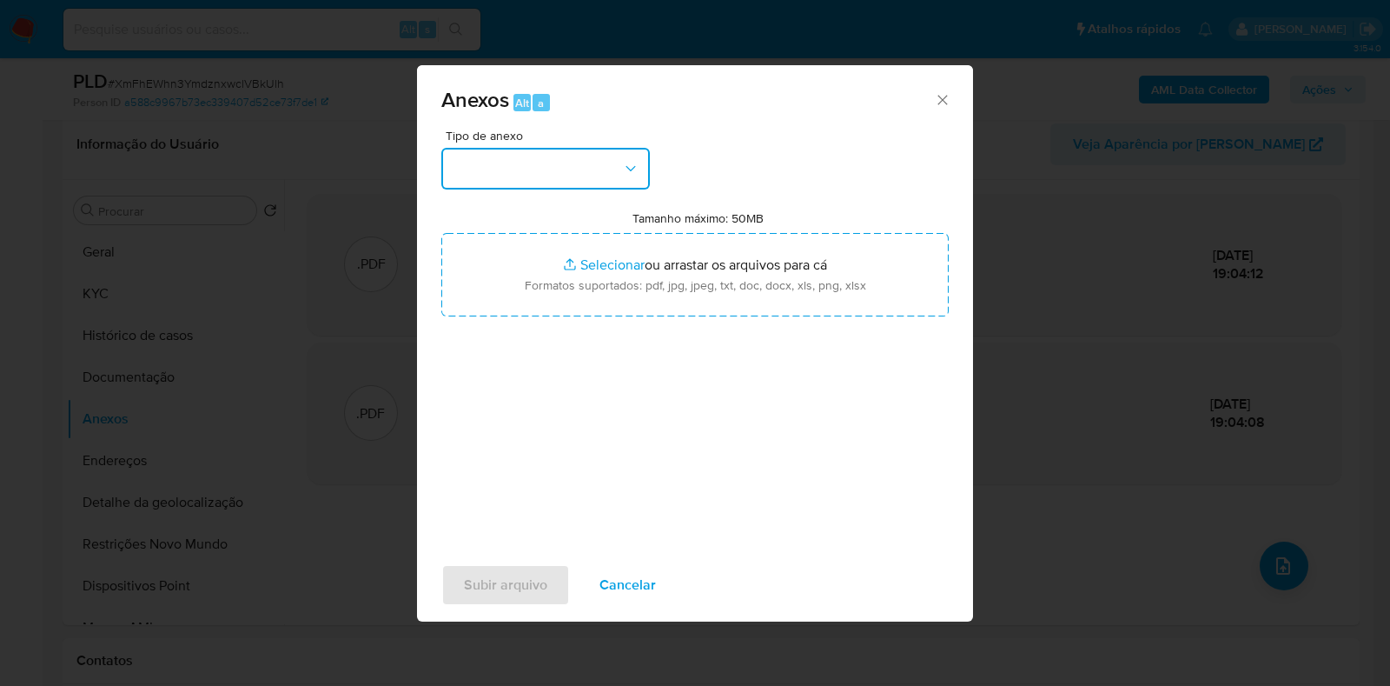
click at [631, 170] on icon "button" at bounding box center [631, 168] width 10 height 5
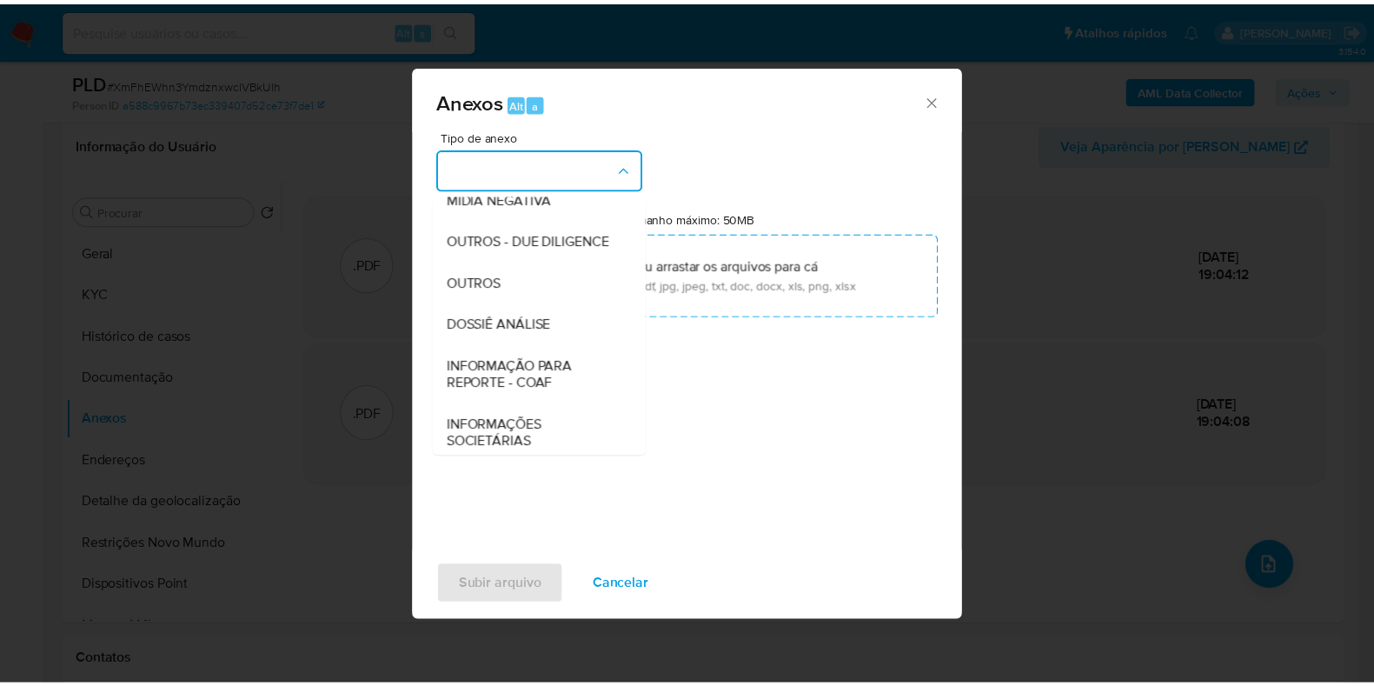
scroll to position [268, 0]
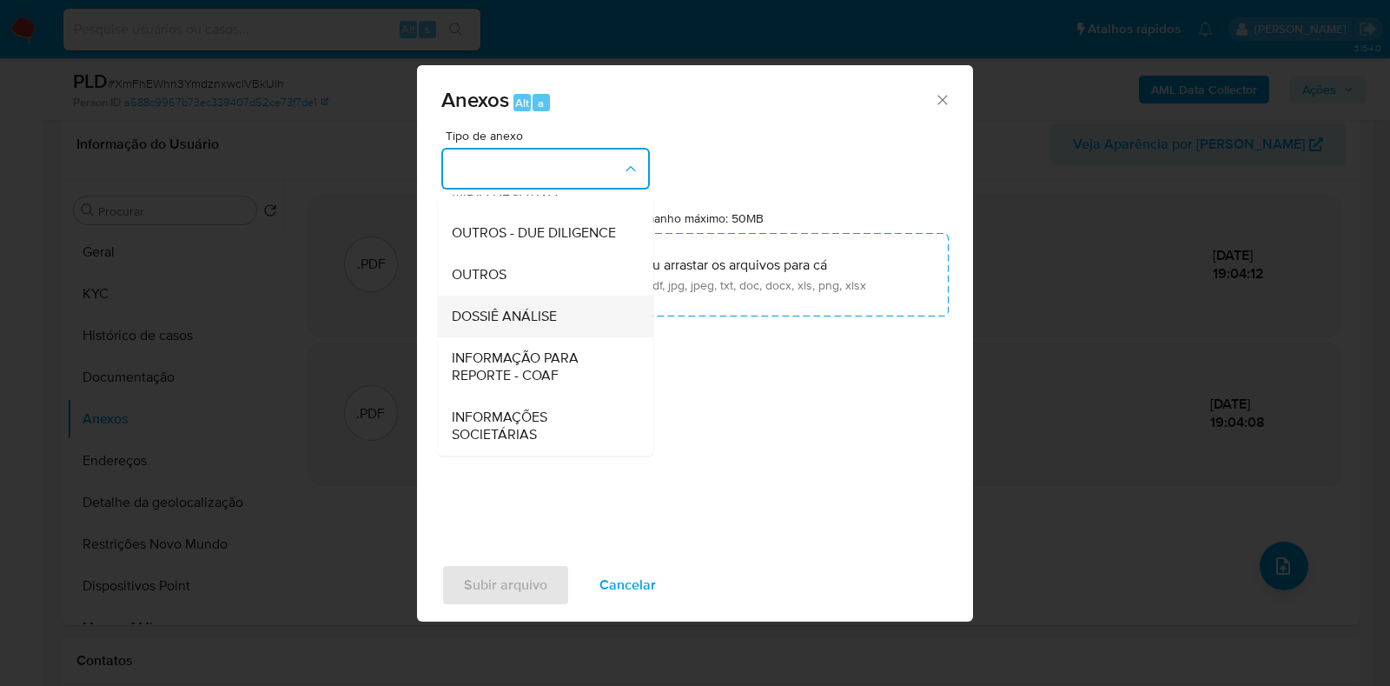
click at [555, 313] on span "DOSSIÊ ANÁLISE" at bounding box center [504, 316] width 105 height 17
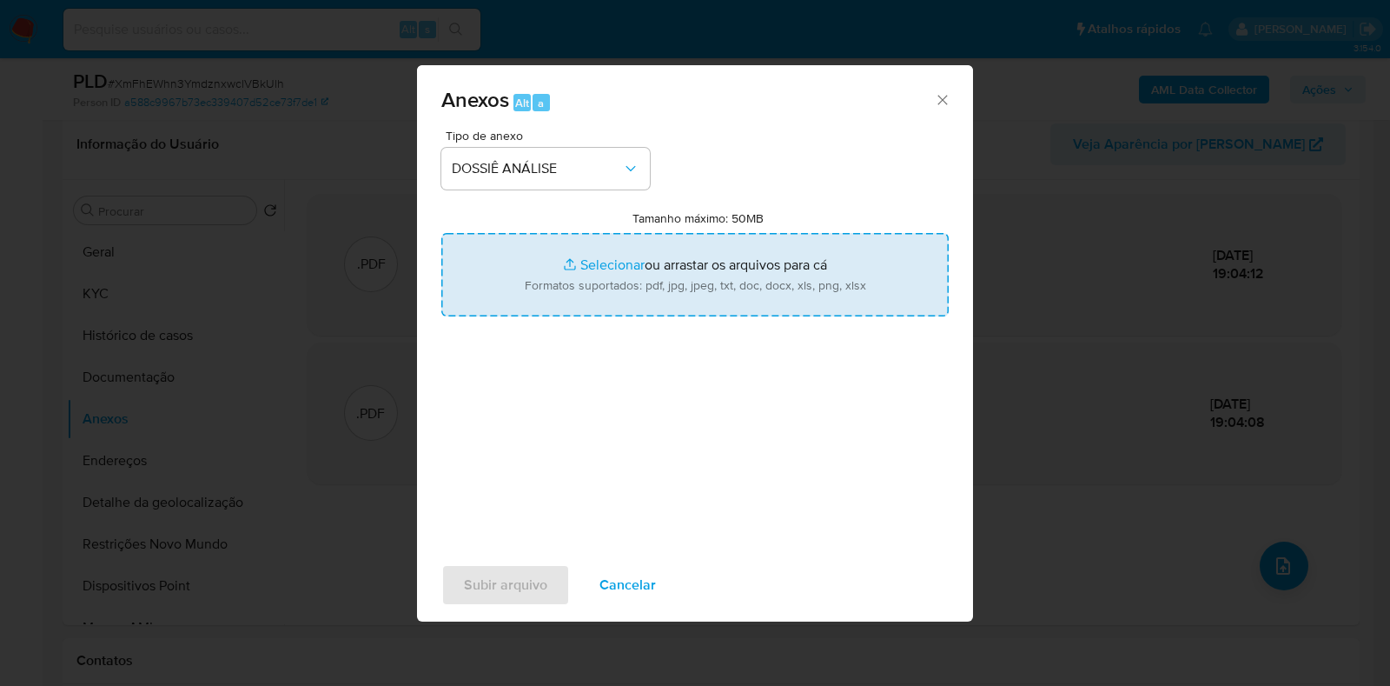
type input "C:\fakepath\SAR - XXXX - CNPJ 048.910.852-07 - PEDRO S GONCALVES COMERCIO DE AU…"
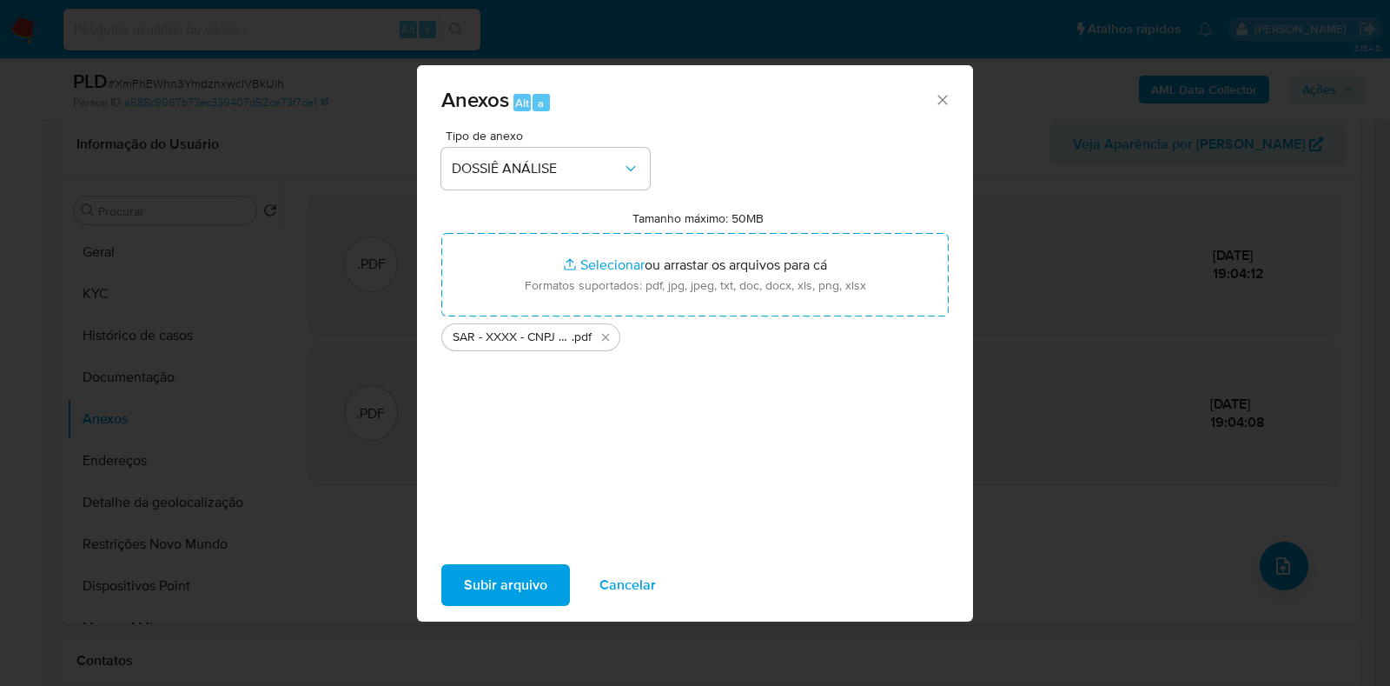
click at [532, 600] on span "Subir arquivo" at bounding box center [505, 585] width 83 height 38
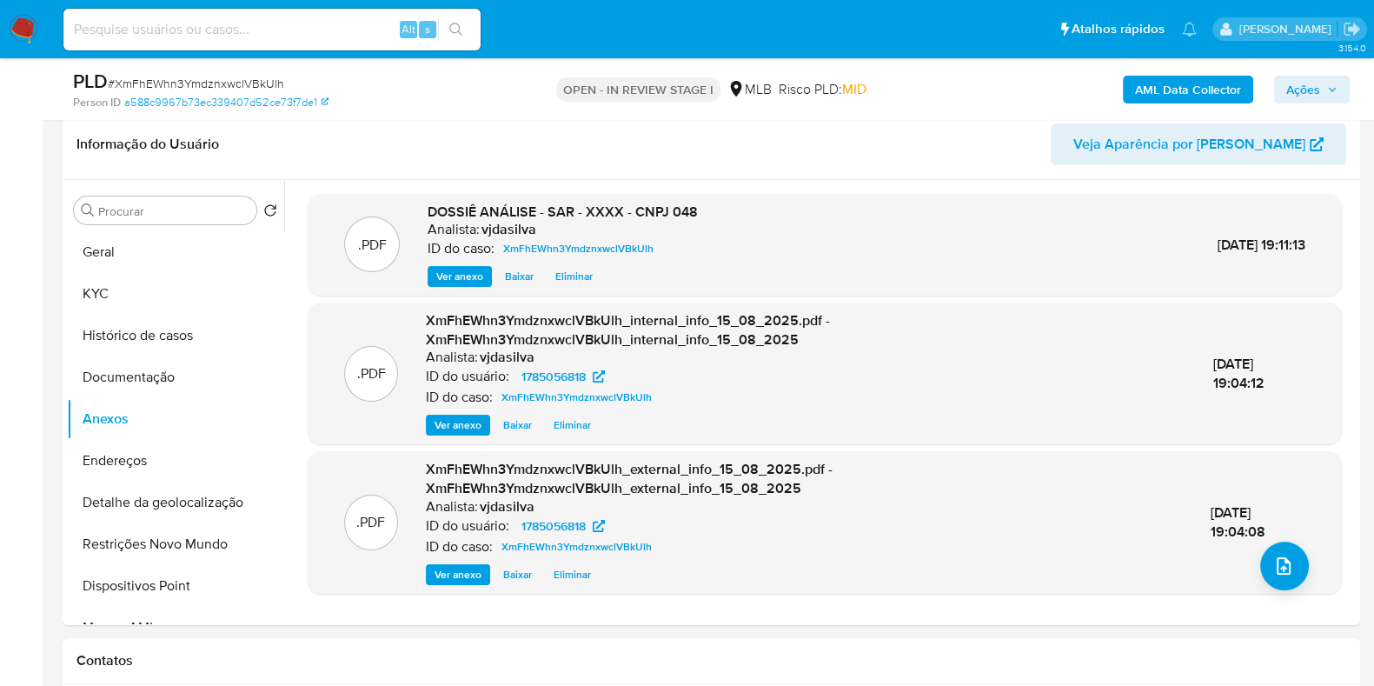
click at [1311, 83] on span "Ações" at bounding box center [1303, 90] width 34 height 28
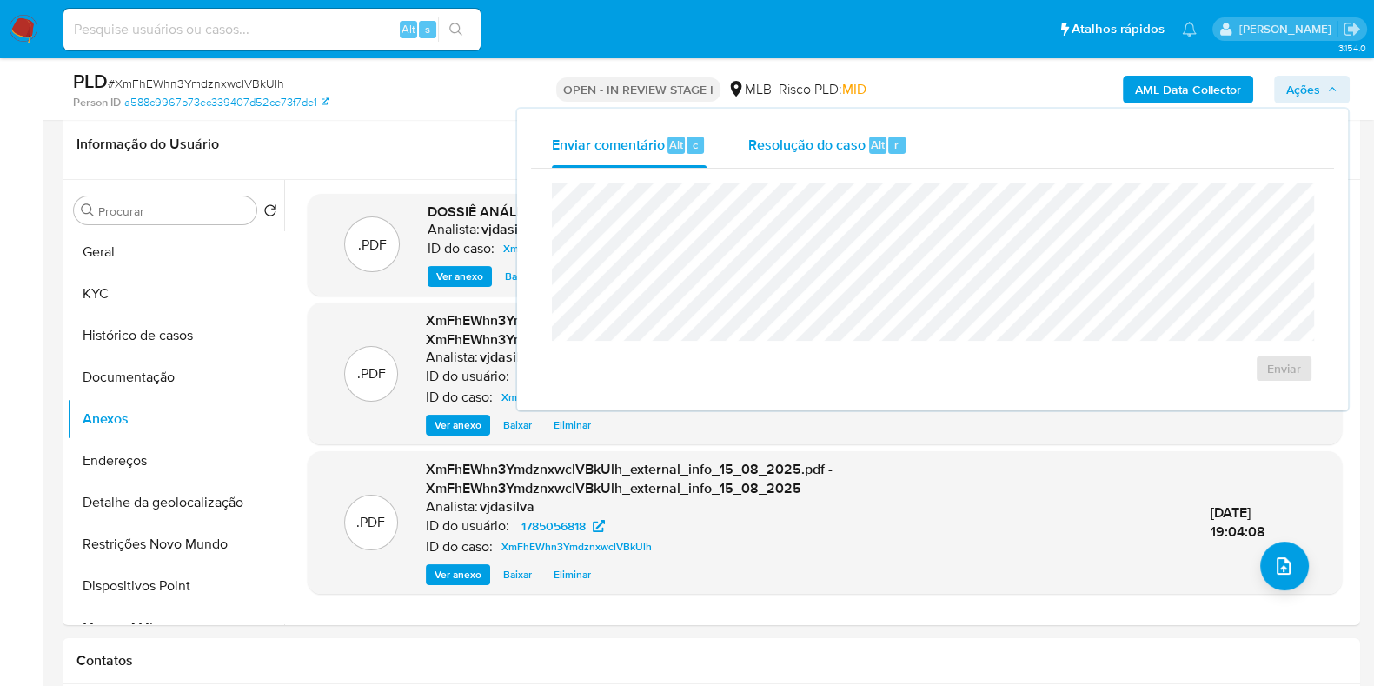
click at [801, 135] on span "Resolução do caso" at bounding box center [806, 144] width 117 height 20
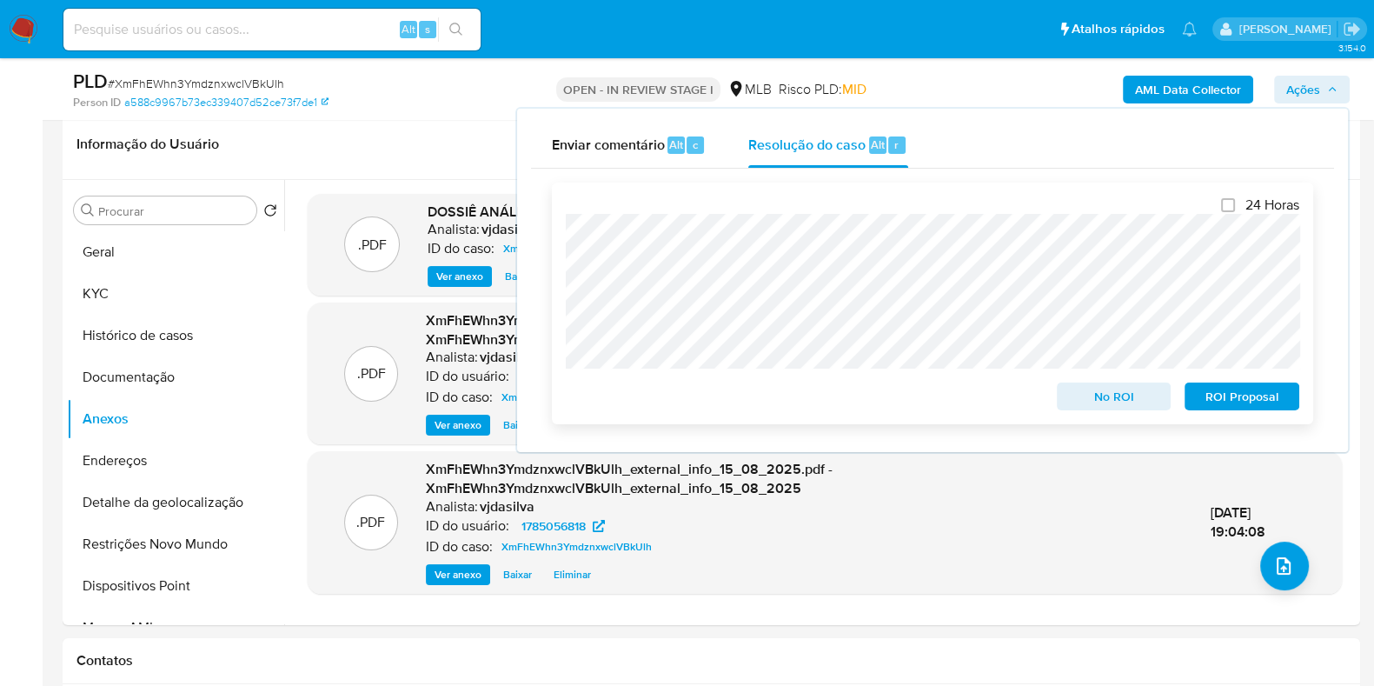
click at [1219, 384] on div "ROI Proposal" at bounding box center [1238, 392] width 122 height 35
click at [1217, 401] on span "ROI Proposal" at bounding box center [1242, 396] width 90 height 24
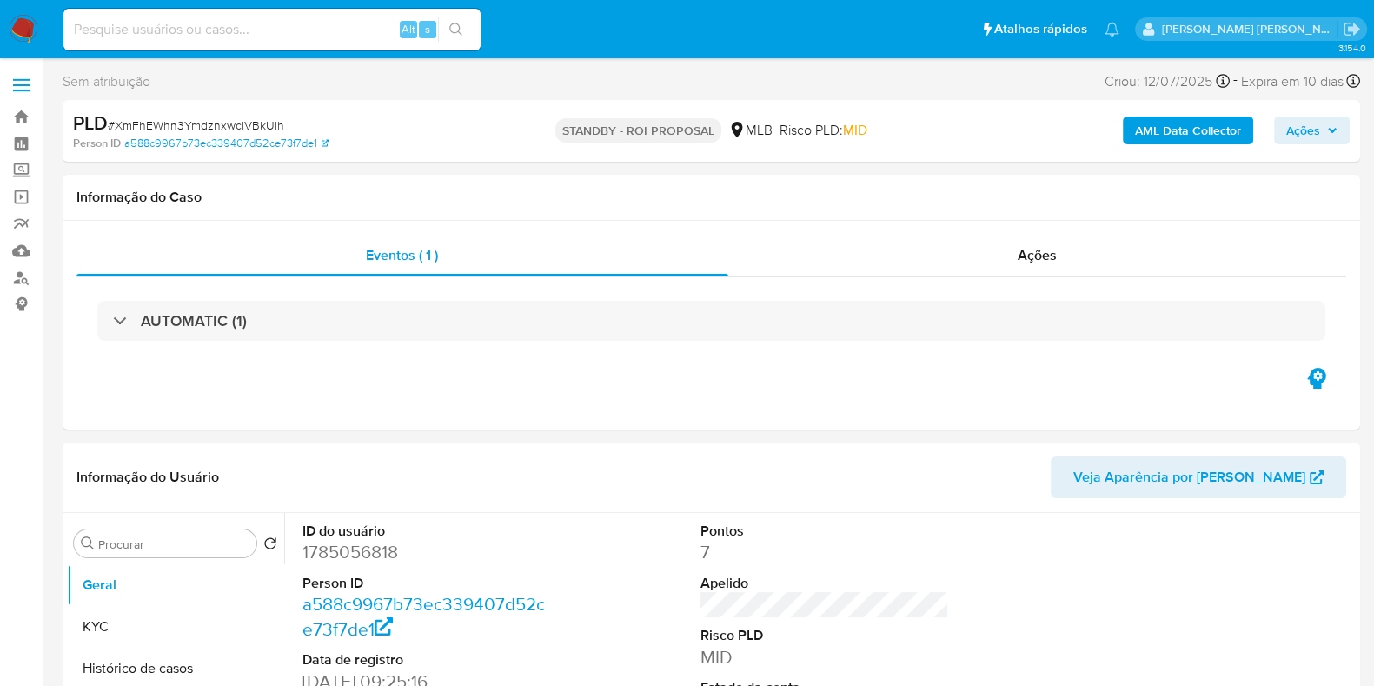
select select "10"
click at [18, 245] on link "Mulan" at bounding box center [103, 250] width 207 height 27
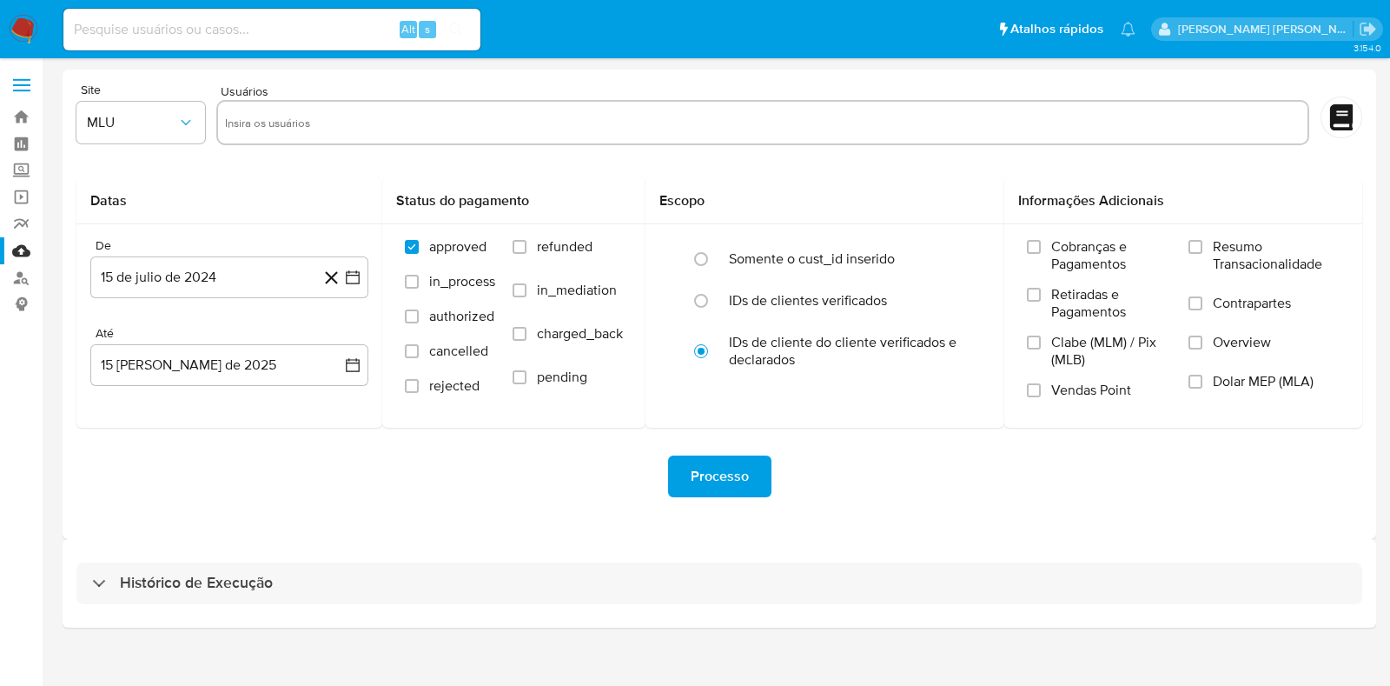
click at [224, 604] on div "Histórico de Execução" at bounding box center [720, 583] width 1314 height 89
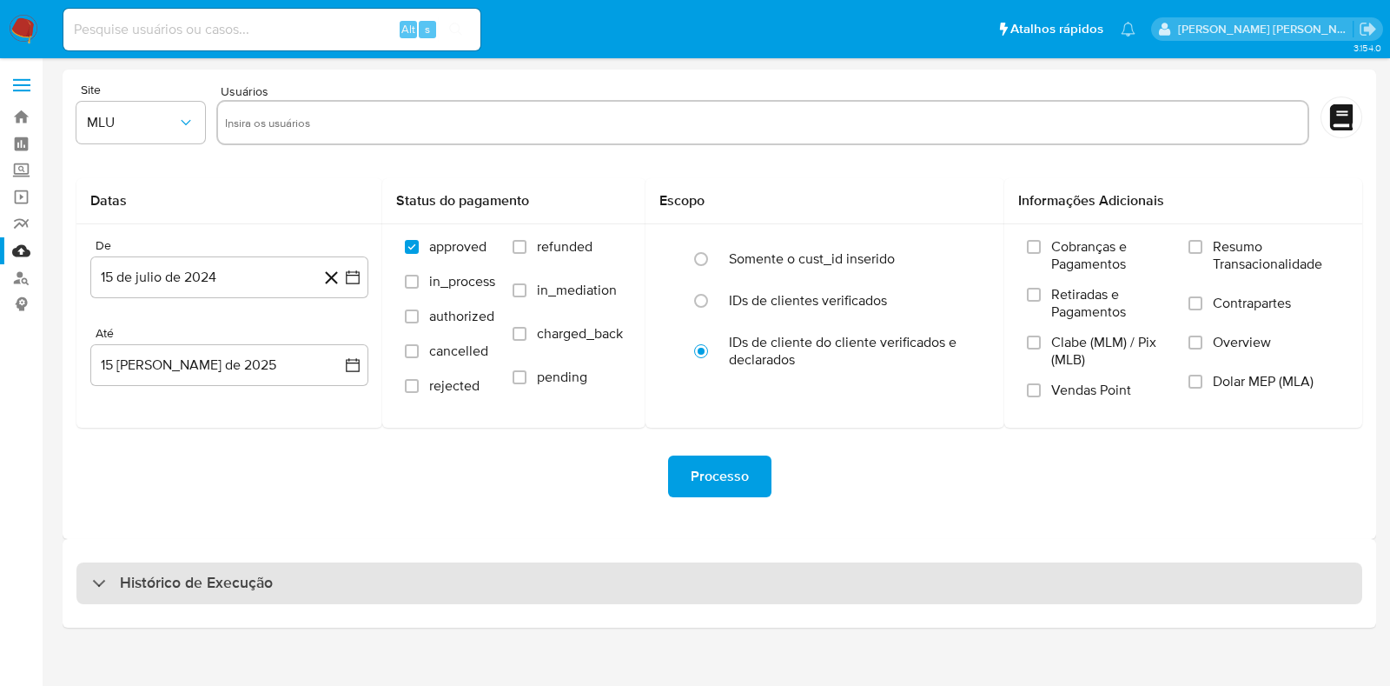
click at [217, 584] on h3 "Histórico de Execução" at bounding box center [196, 583] width 153 height 21
select select "10"
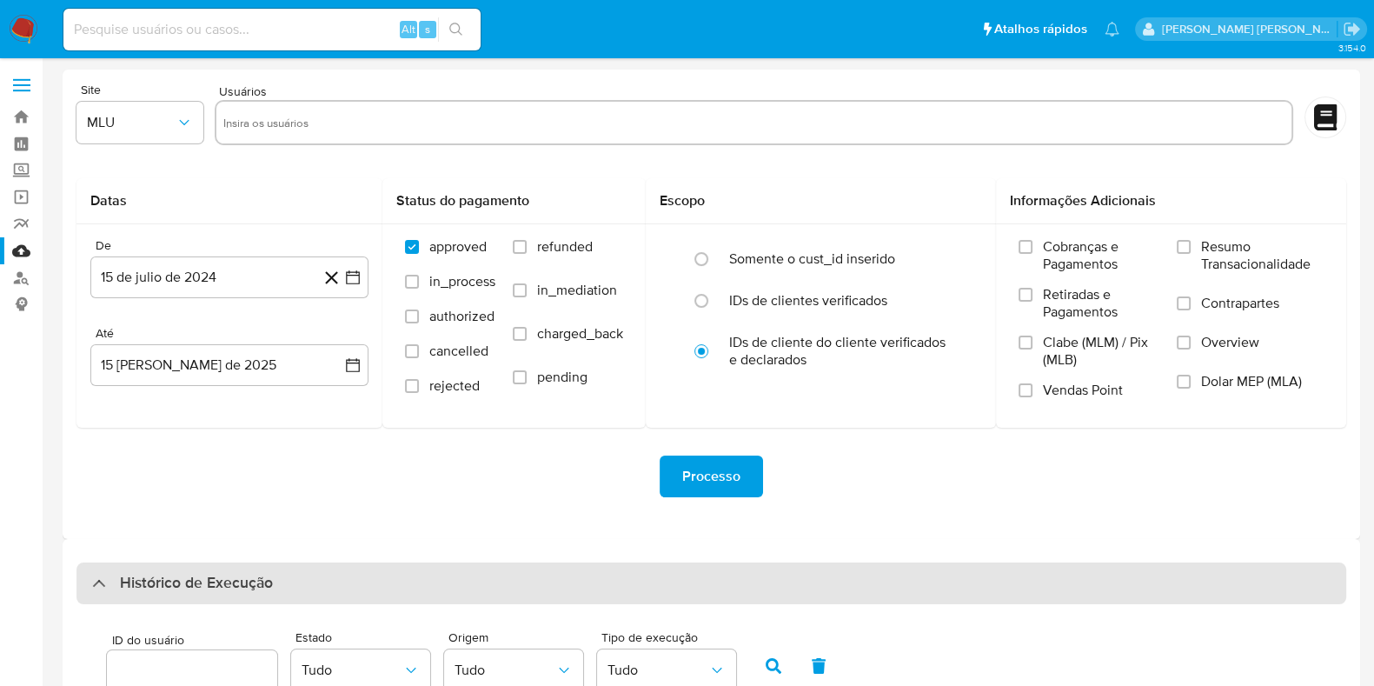
scroll to position [606, 0]
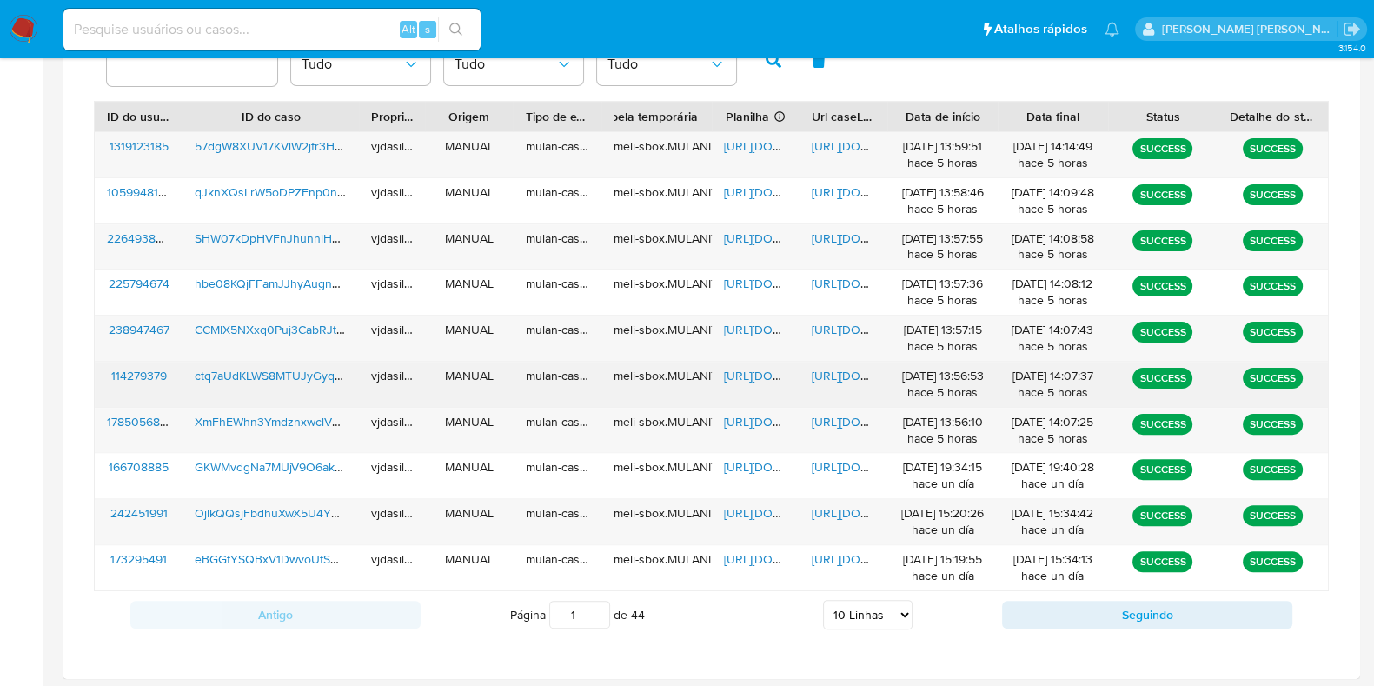
click at [816, 367] on span "https://docs.google.com/document/d/15Jpy107xqIr-ccbdNXgaOX_c5ifbV0pbDie2DkzNjVk…" at bounding box center [872, 375] width 120 height 17
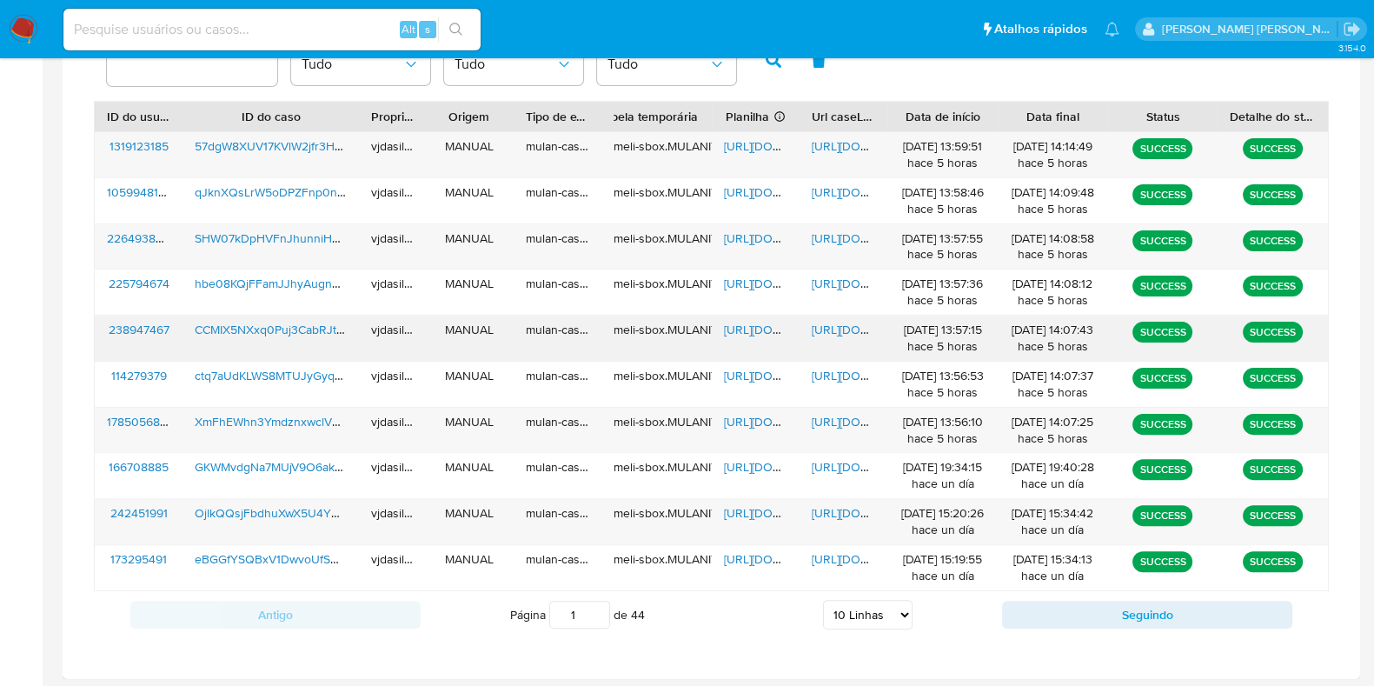
click at [819, 328] on span "https://docs.google.com/document/d/1zkYiooWK4zASAt5B3QMNxffIjLvS_icaK6Bg02x4o7k…" at bounding box center [872, 329] width 120 height 17
click at [739, 327] on span "https://docs.google.com/spreadsheets/d/1evxUOe_BFbtbTmFRKyqfFsMPx1RkuHjuimsOO6F…" at bounding box center [784, 329] width 120 height 17
click at [282, 328] on span "CCMIX5NXxq0Puj3CabRJtmXr" at bounding box center [276, 329] width 163 height 17
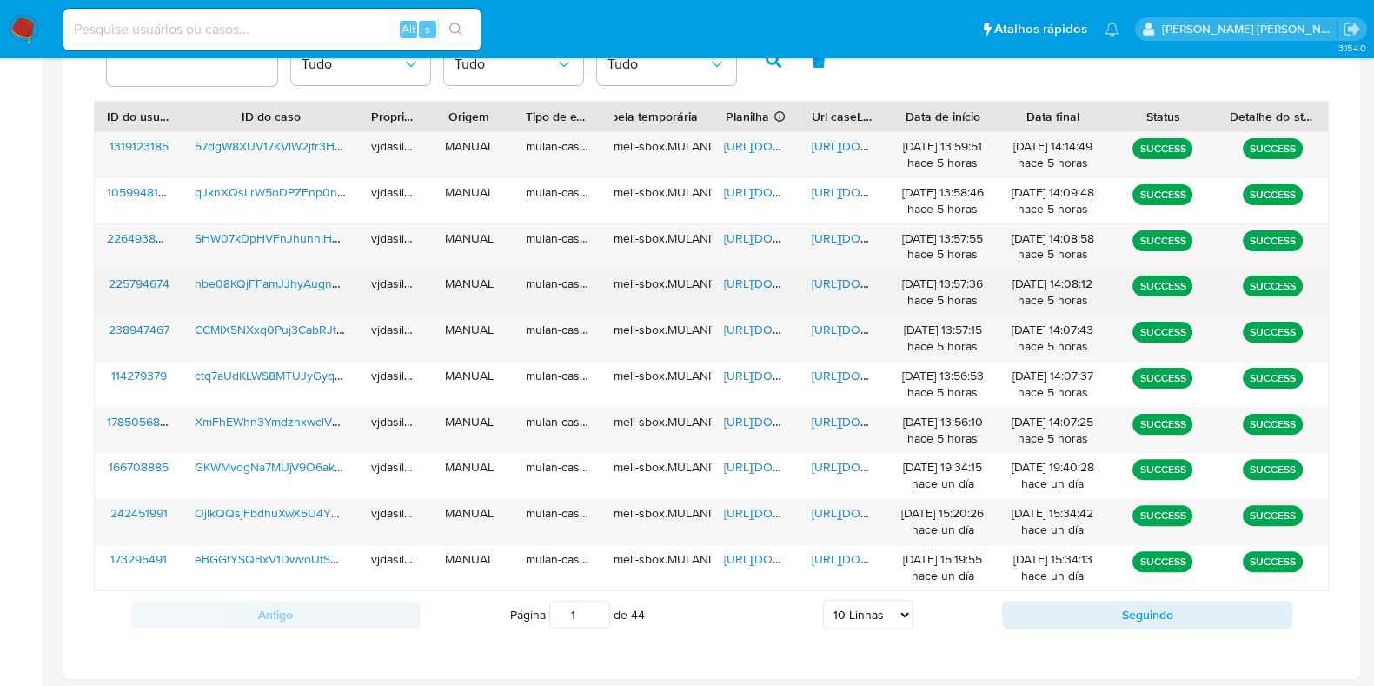
click at [302, 280] on span "hbe08KQjFFamJJhyAugnq0xj" at bounding box center [275, 283] width 161 height 17
click at [281, 279] on span "hbe08KQjFFamJJhyAugnq0xj" at bounding box center [275, 283] width 161 height 17
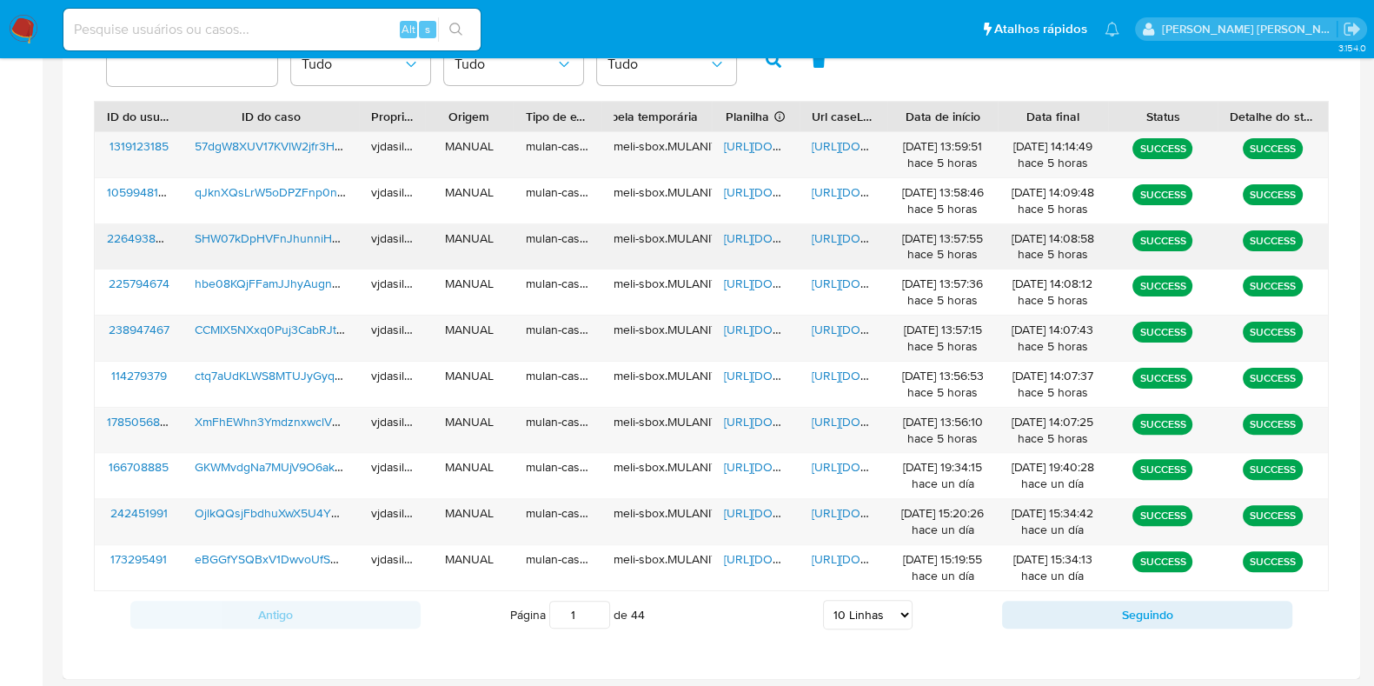
click at [288, 235] on span "SHW07kDpHVFnJhunniHxaJJh" at bounding box center [279, 237] width 169 height 17
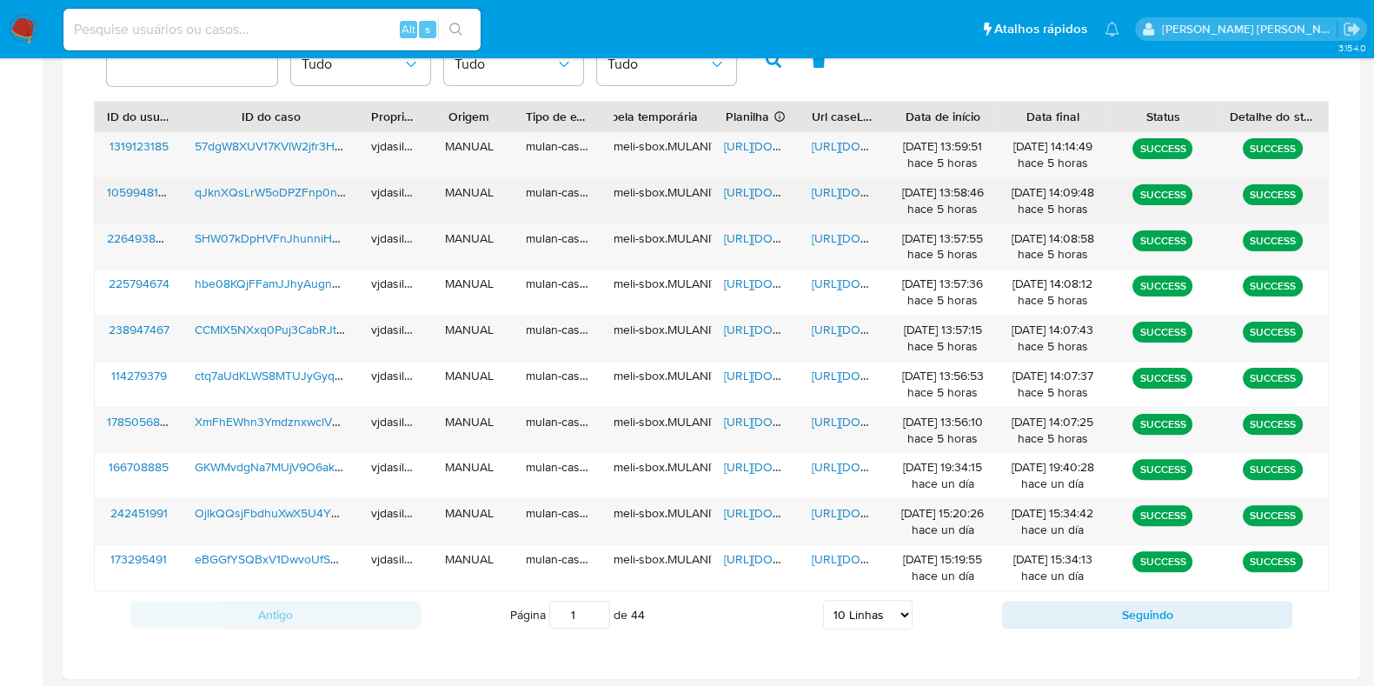
click at [239, 196] on span "qJknXQsLrW5oDPZFnp0nHp2N" at bounding box center [282, 191] width 174 height 17
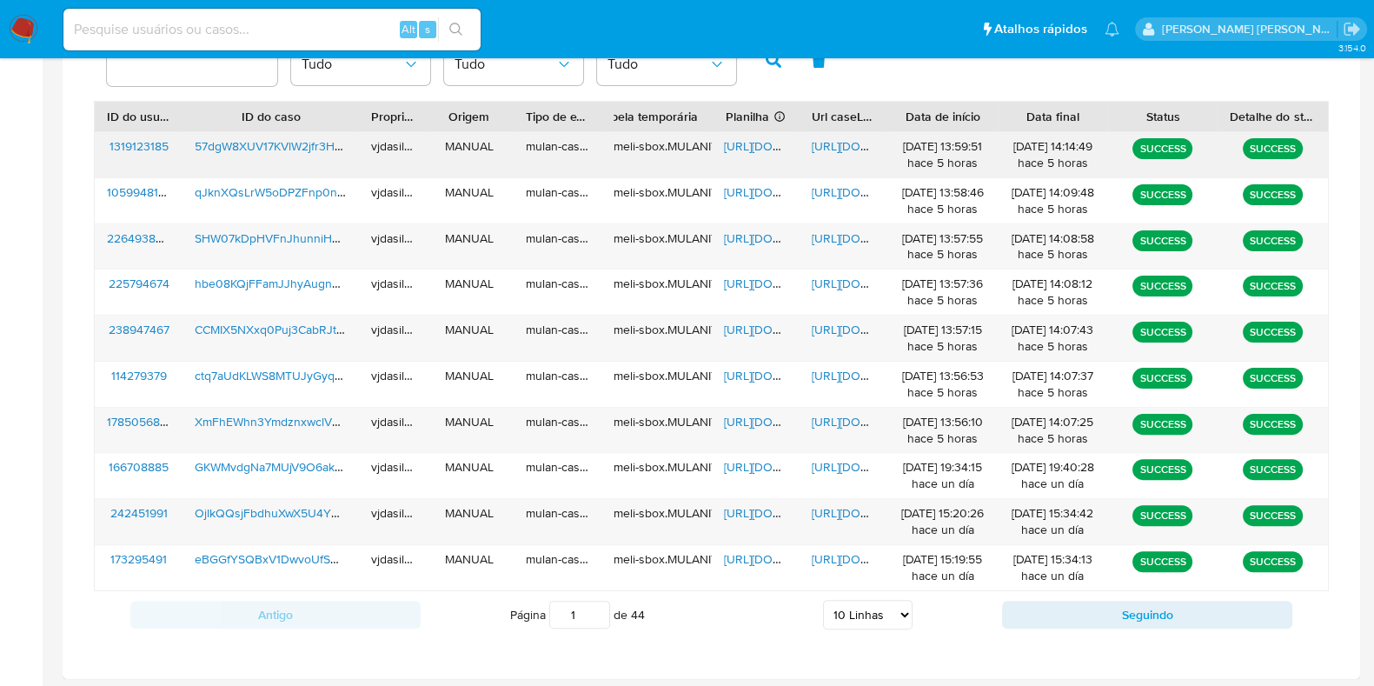
click at [258, 145] on span "57dgW8XUV17KVlW2jfr3HLnr" at bounding box center [273, 145] width 157 height 17
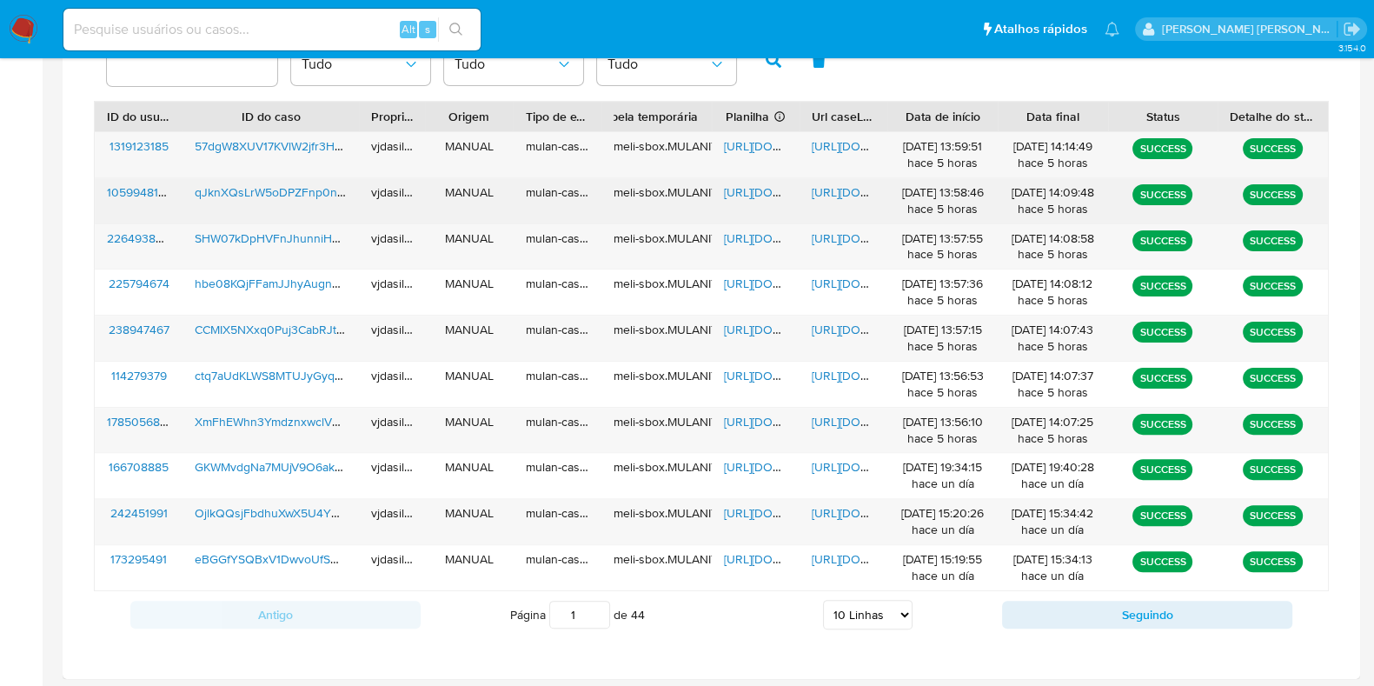
click at [254, 203] on div "qJknXQsLrW5oDPZFnp0nHp2N" at bounding box center [270, 200] width 176 height 45
click at [248, 189] on span "qJknXQsLrW5oDPZFnp0nHp2N" at bounding box center [282, 191] width 174 height 17
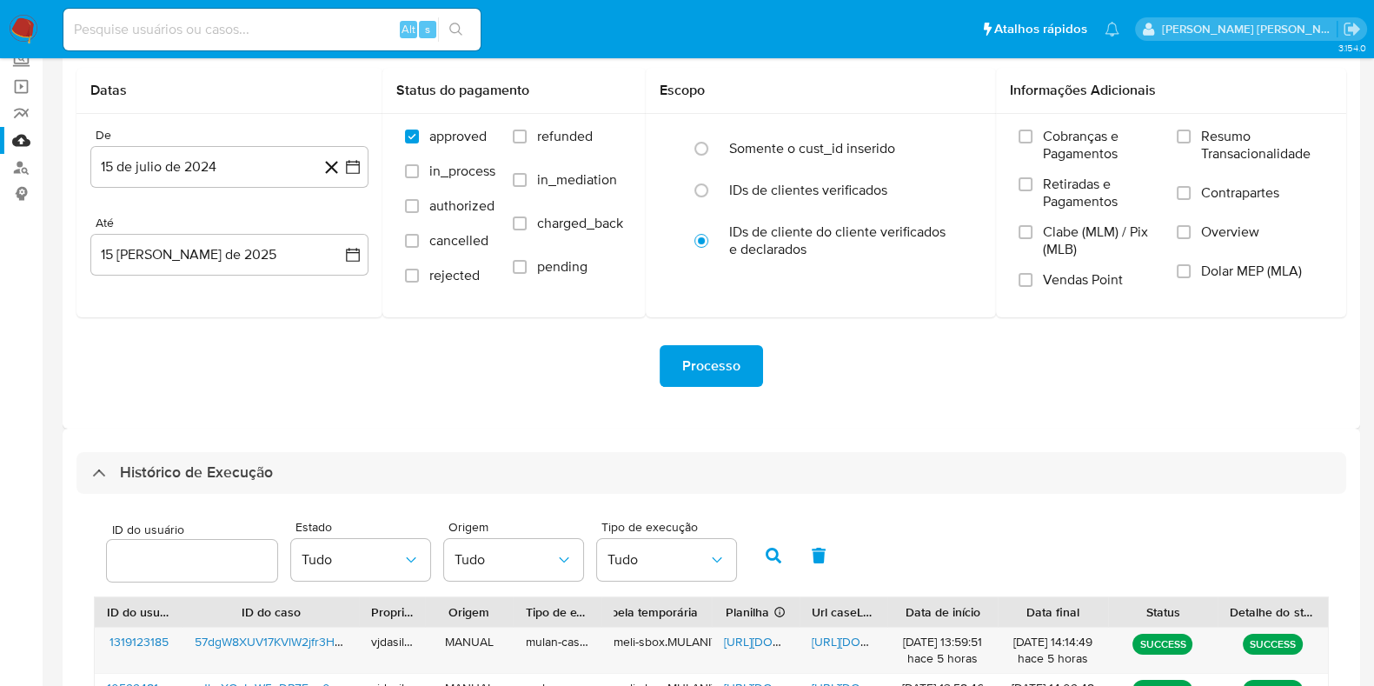
scroll to position [0, 0]
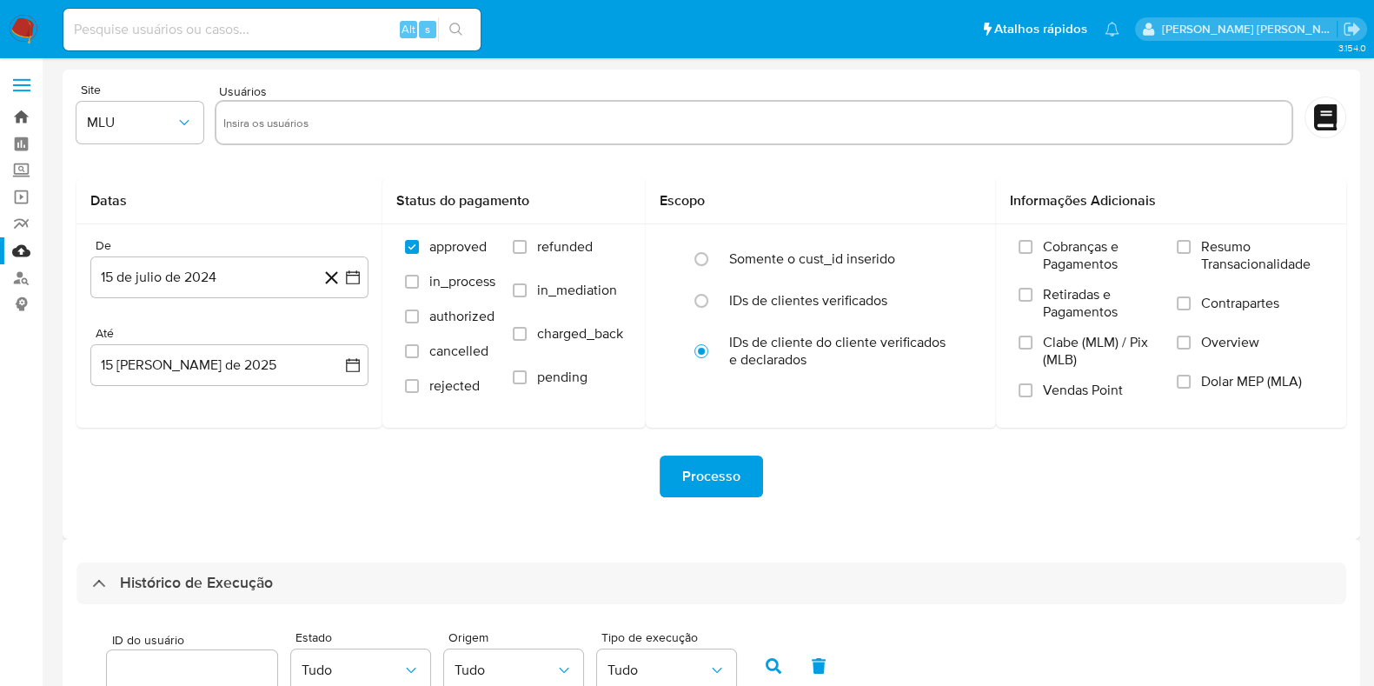
click at [15, 111] on link "Bandeja" at bounding box center [103, 116] width 207 height 27
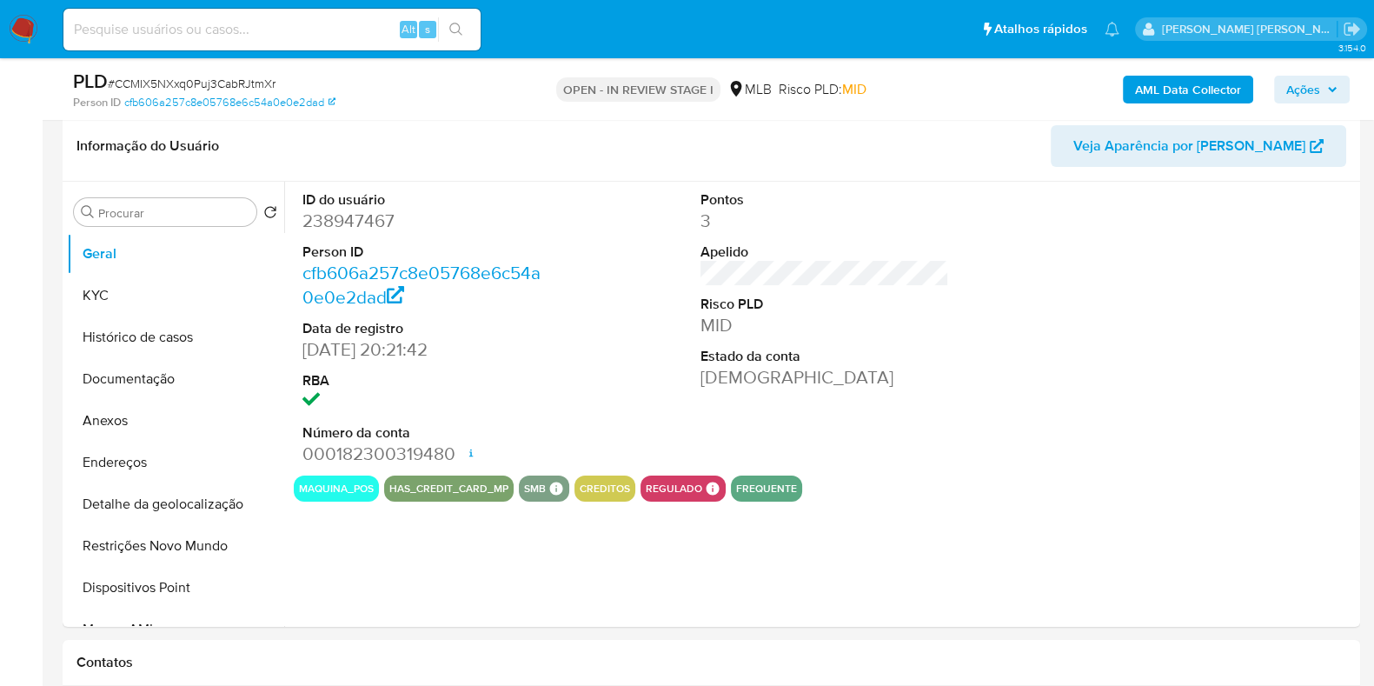
scroll to position [274, 0]
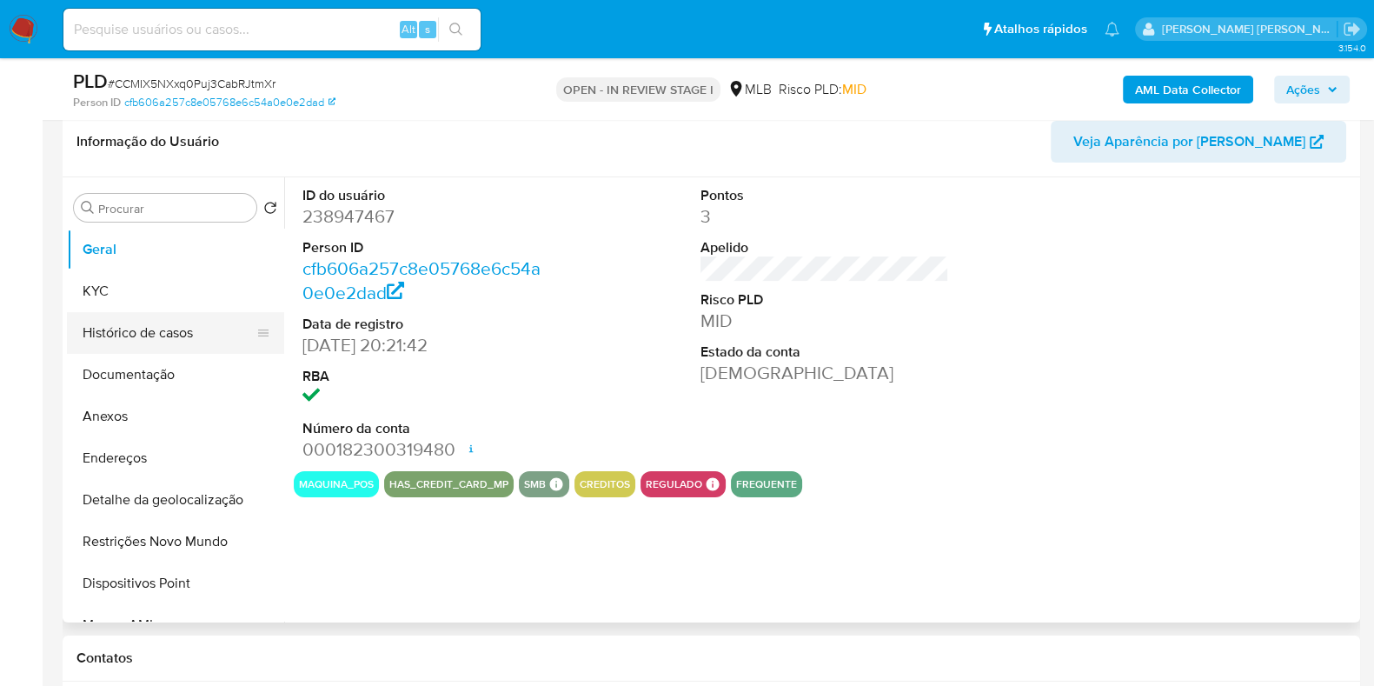
select select "10"
click at [132, 346] on button "Histórico de casos" at bounding box center [168, 333] width 203 height 42
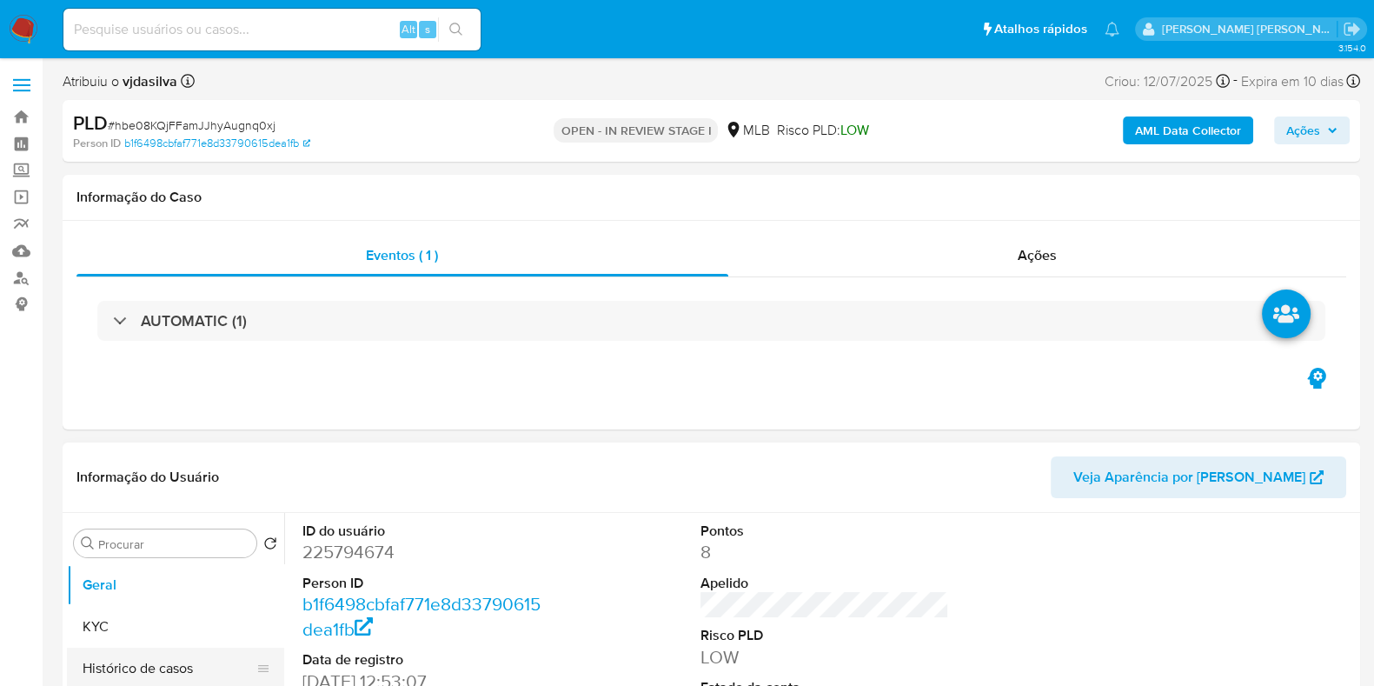
click at [170, 665] on button "Histórico de casos" at bounding box center [168, 668] width 203 height 42
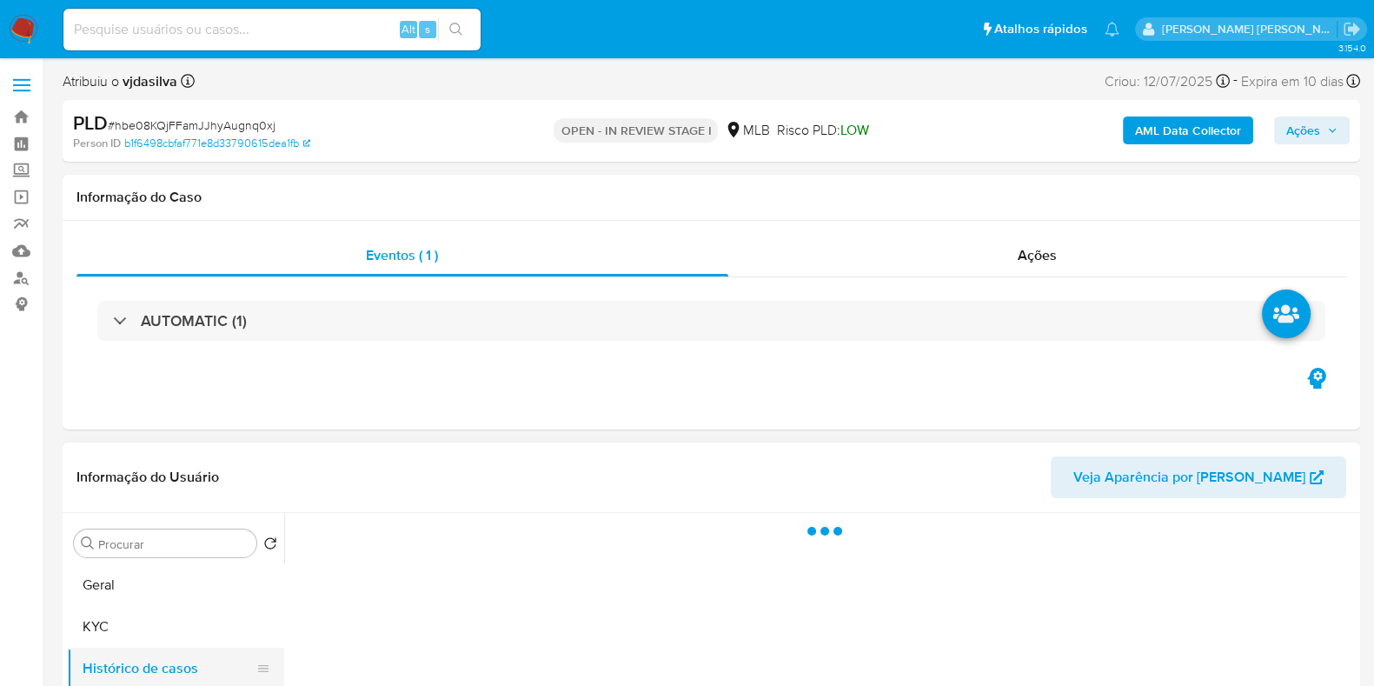
select select "10"
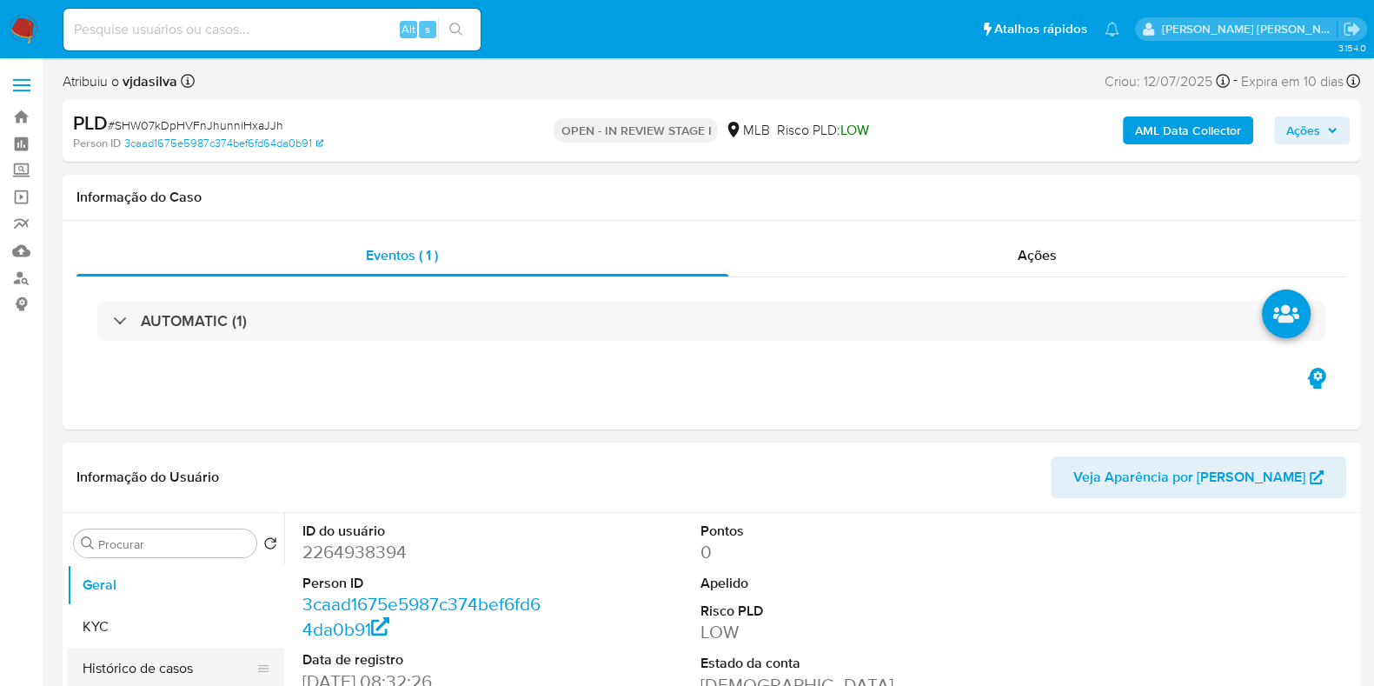
click at [172, 661] on button "Histórico de casos" at bounding box center [168, 668] width 203 height 42
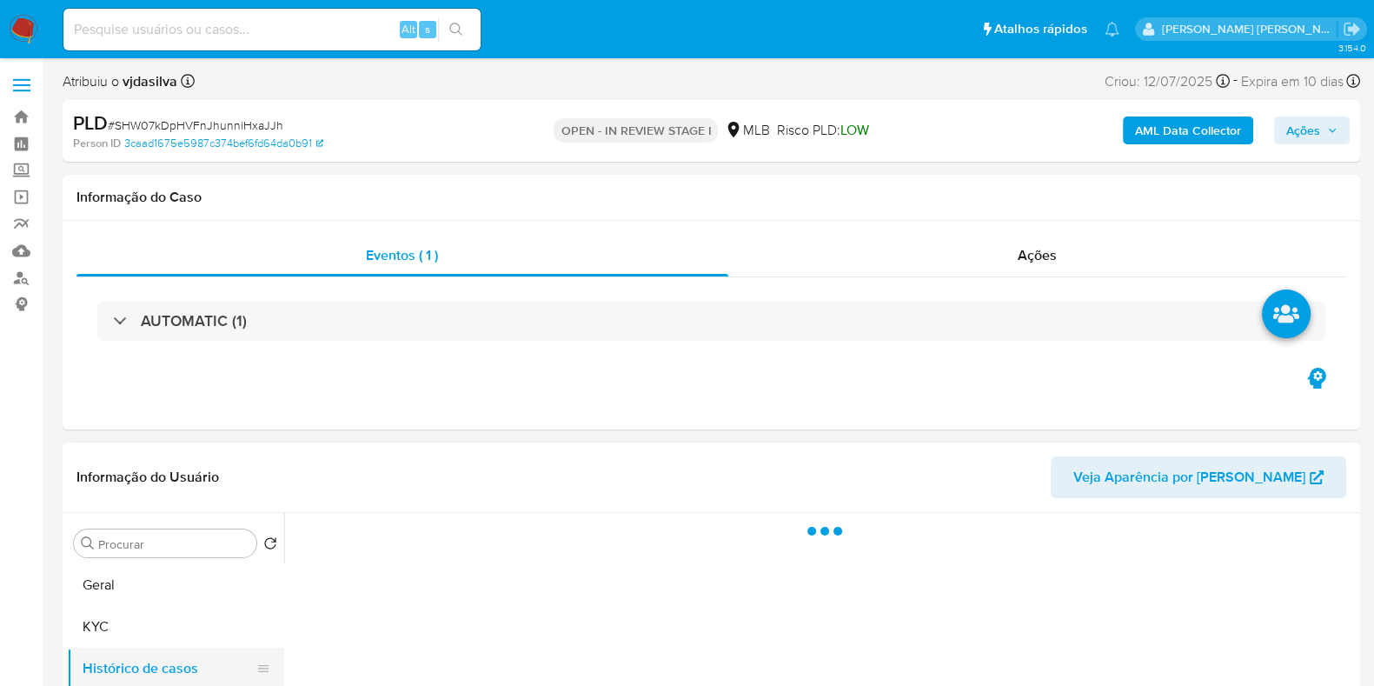
select select "10"
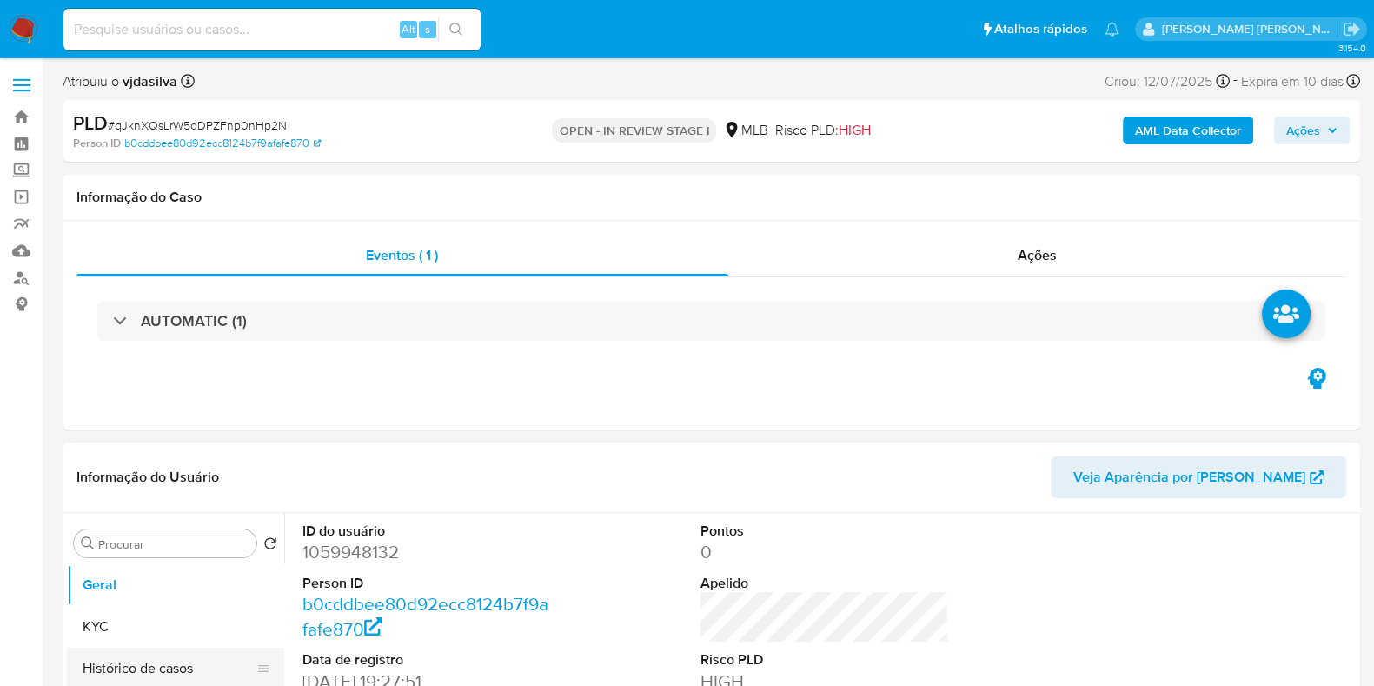
click at [135, 666] on button "Histórico de casos" at bounding box center [168, 668] width 203 height 42
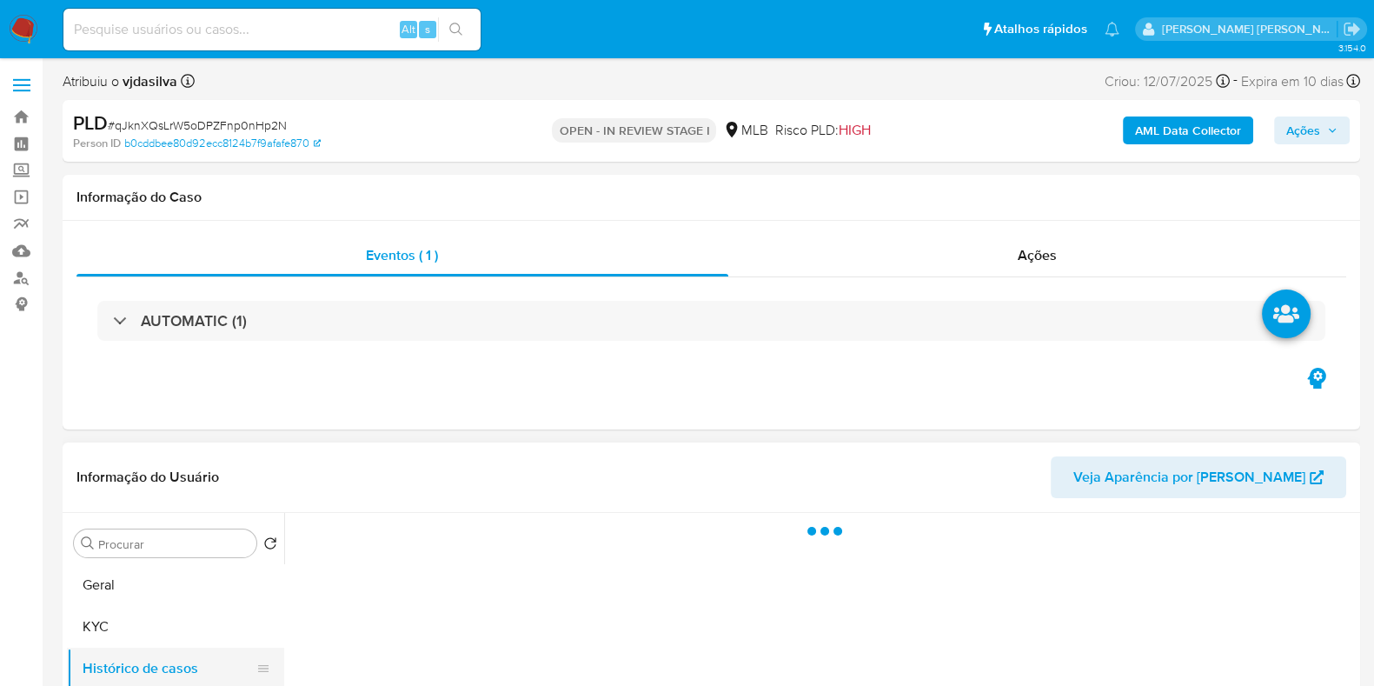
select select "10"
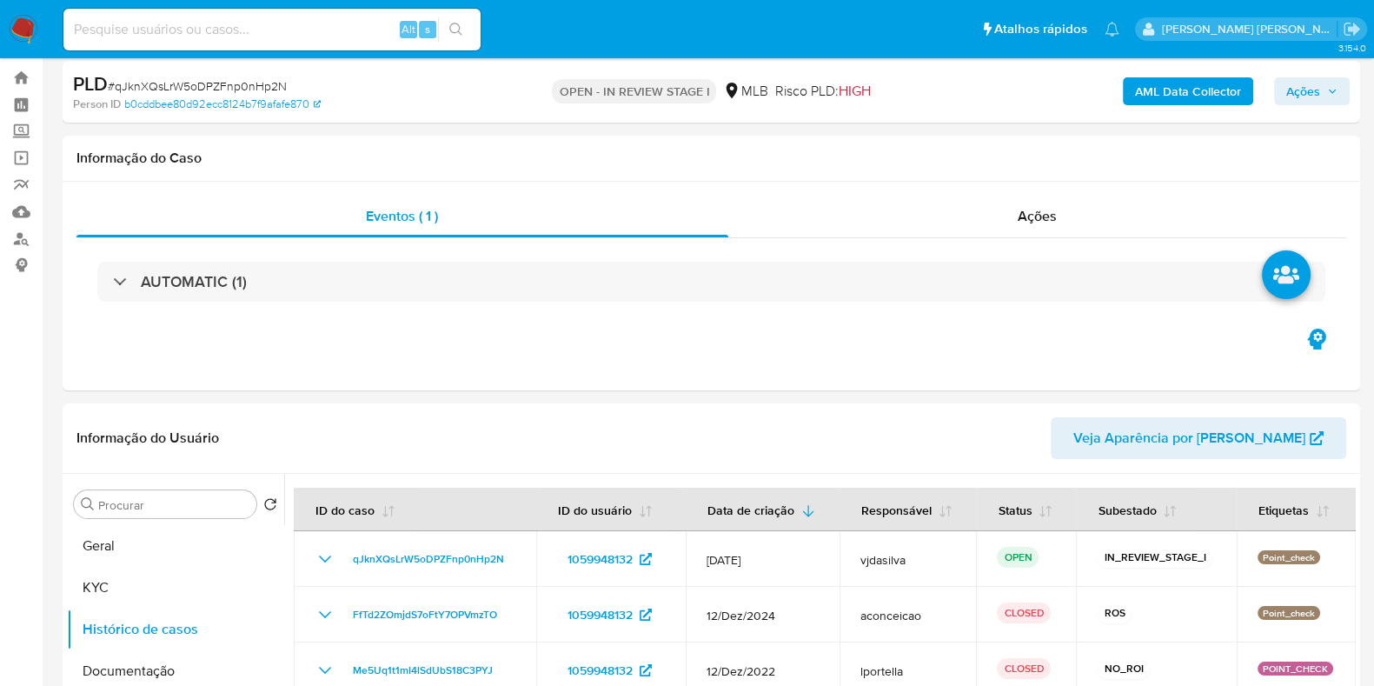
scroll to position [47, 0]
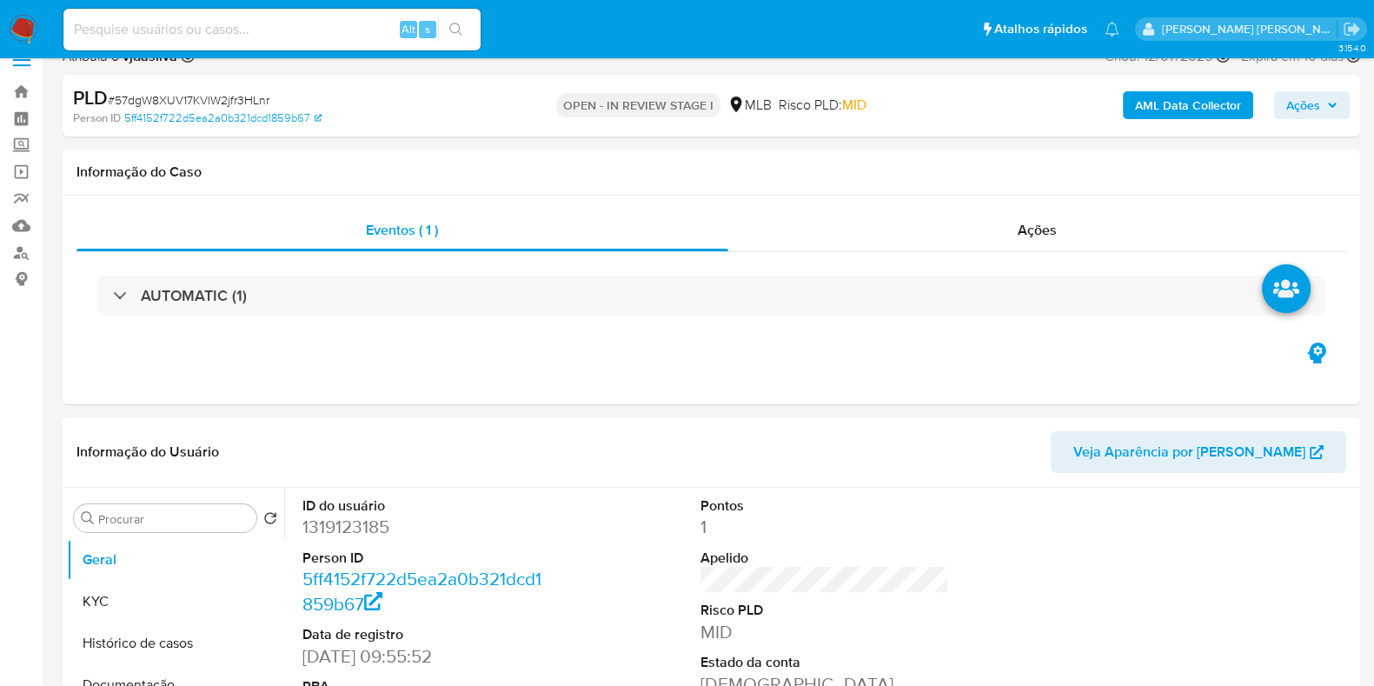
select select "10"
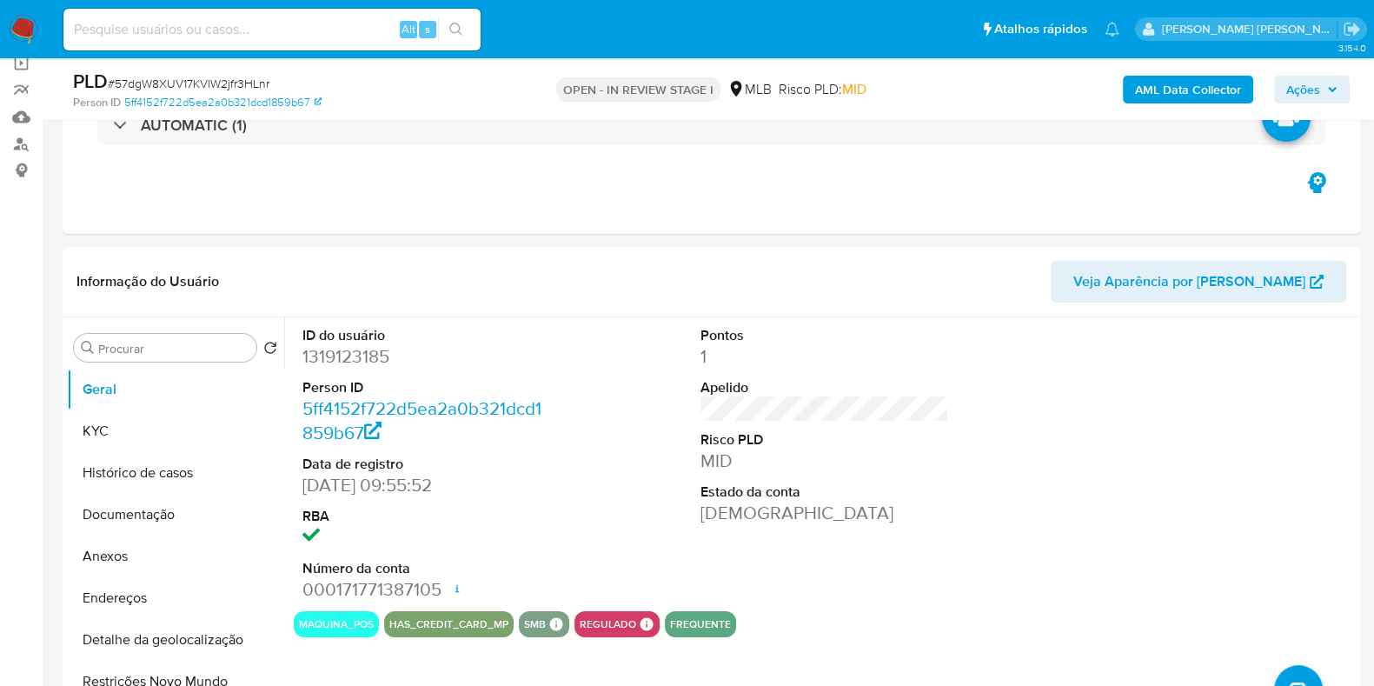
scroll to position [167, 0]
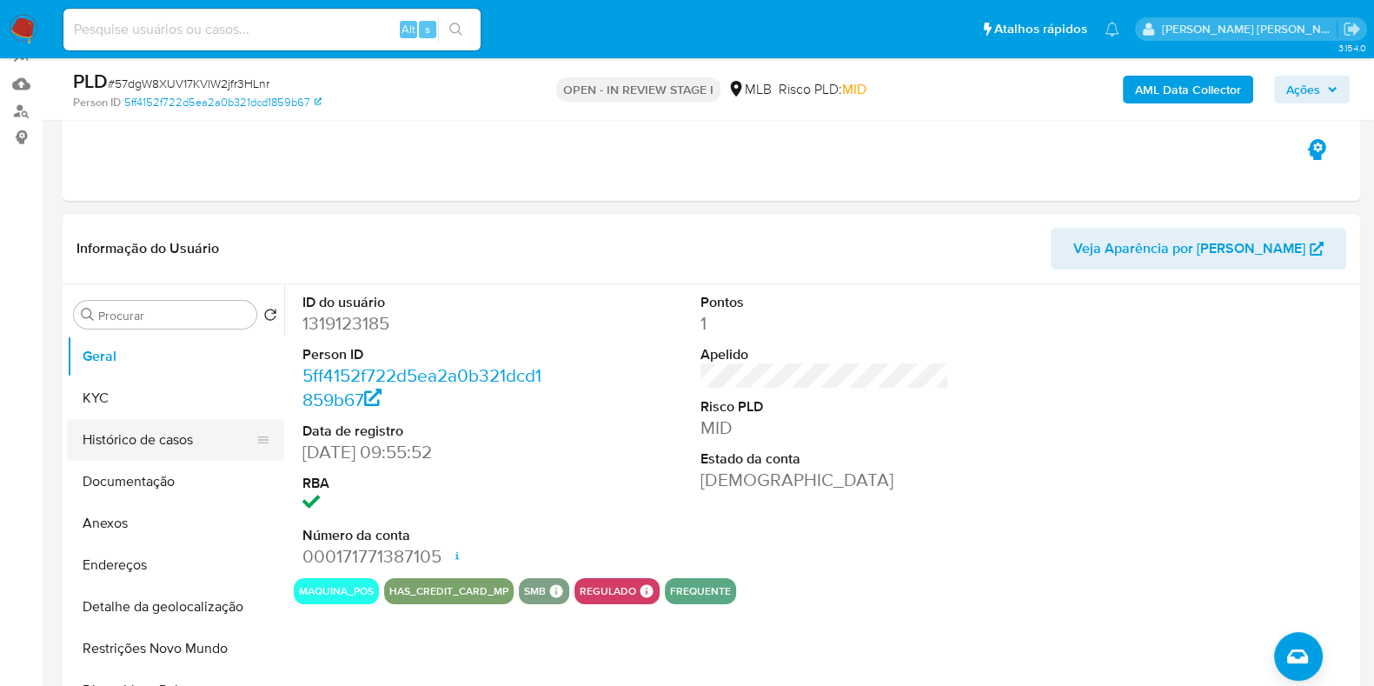
click at [165, 432] on button "Histórico de casos" at bounding box center [168, 440] width 203 height 42
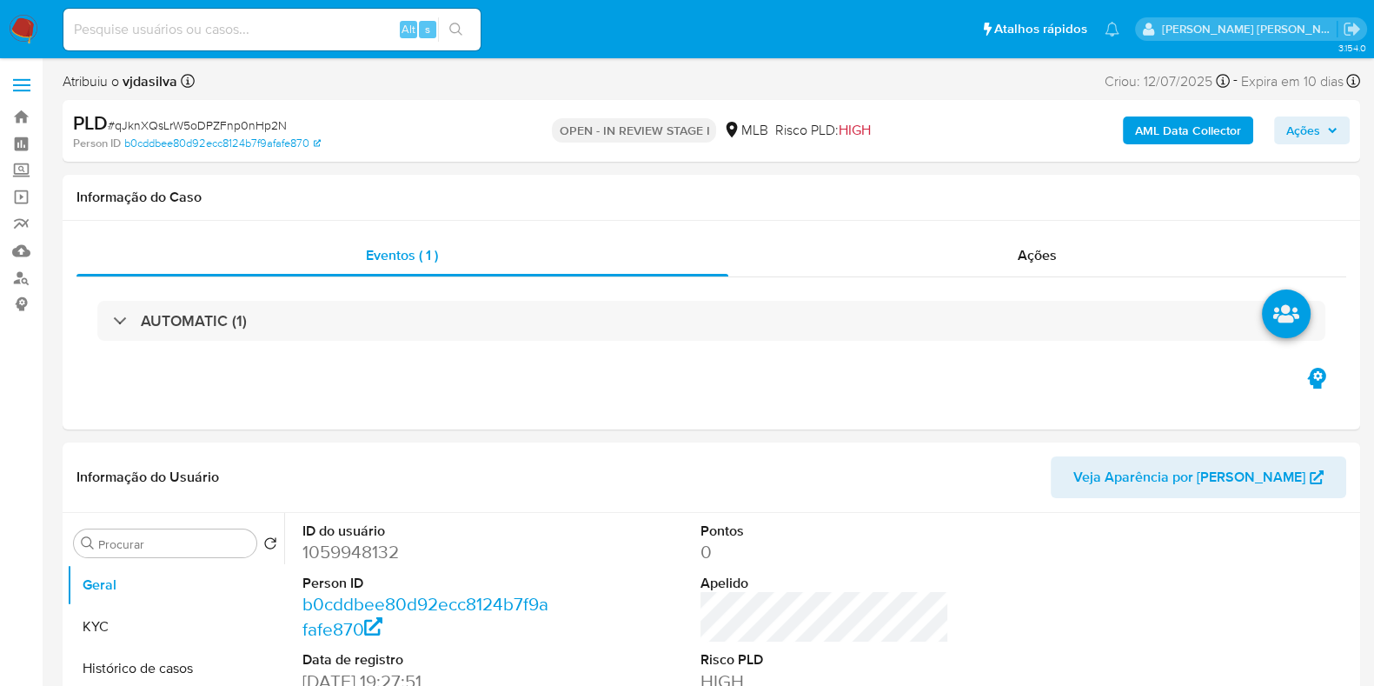
select select "10"
click at [218, 660] on button "Histórico de casos" at bounding box center [168, 668] width 203 height 42
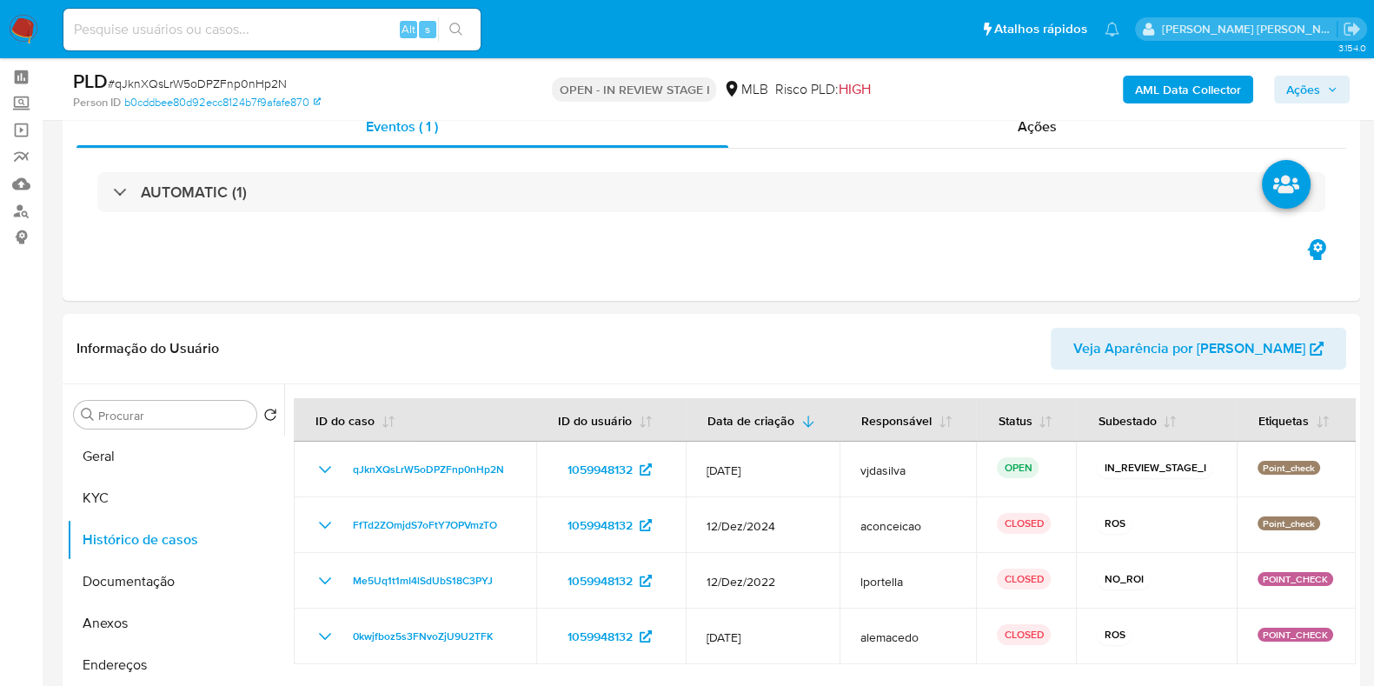
scroll to position [70, 0]
